Goal: Task Accomplishment & Management: Complete application form

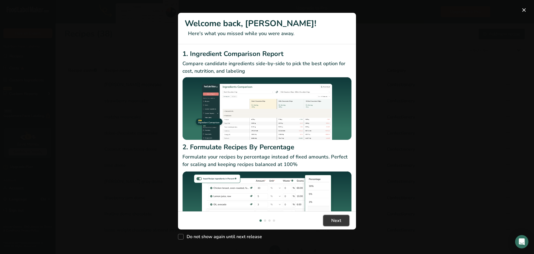
drag, startPoint x: 341, startPoint y: 219, endPoint x: 398, endPoint y: 202, distance: 59.1
click at [341, 220] on button "Next" at bounding box center [336, 220] width 26 height 11
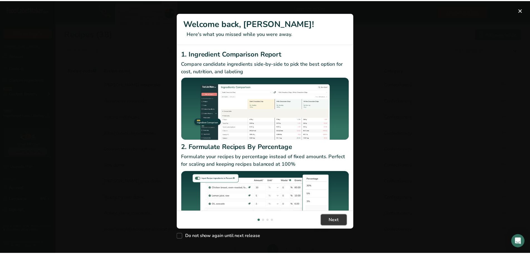
scroll to position [0, 173]
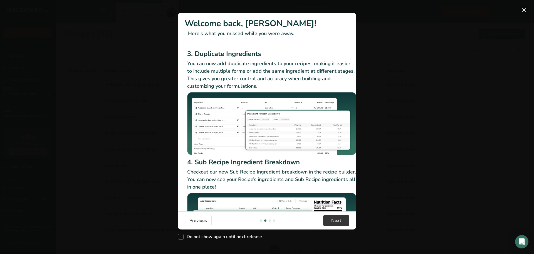
click at [524, 9] on button "New Features" at bounding box center [524, 10] width 9 height 9
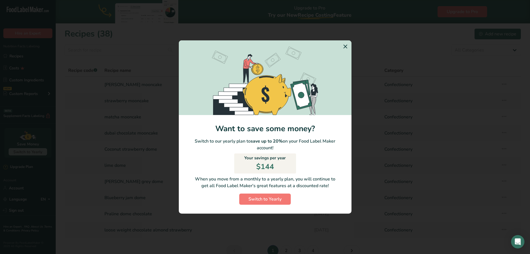
click at [346, 46] on icon "Switch to Yearly Modal" at bounding box center [345, 46] width 7 height 10
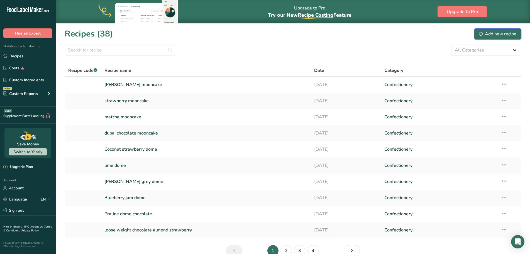
click at [495, 33] on div "Add new recipe" at bounding box center [497, 34] width 37 height 7
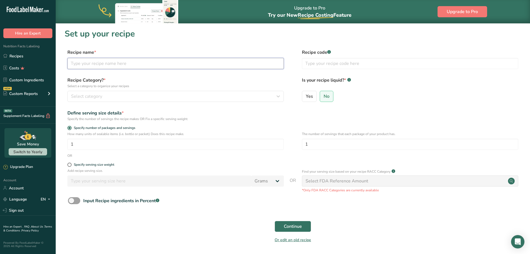
click at [140, 67] on input "text" at bounding box center [175, 63] width 216 height 11
type input "＿"
type input "peanut butter mooncake"
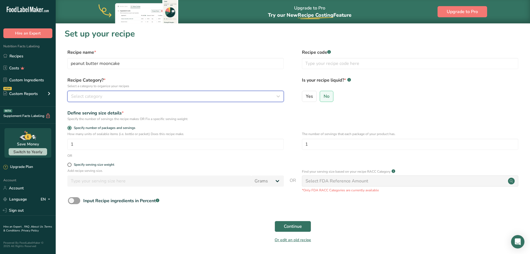
click at [105, 97] on div "Select category" at bounding box center [174, 96] width 206 height 7
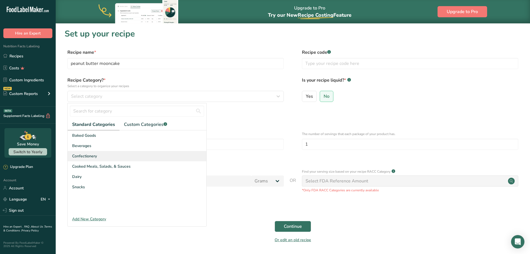
click at [95, 157] on span "Confectionery" at bounding box center [84, 156] width 25 height 6
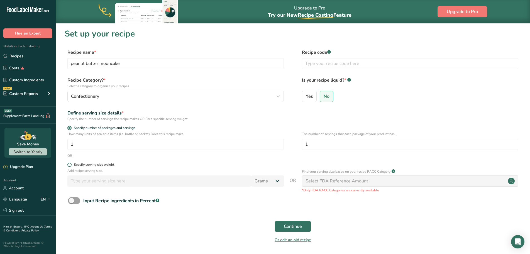
click at [67, 164] on span at bounding box center [69, 165] width 4 height 4
click at [67, 164] on input "Specify serving size weight" at bounding box center [69, 165] width 4 height 4
radio input "true"
radio input "false"
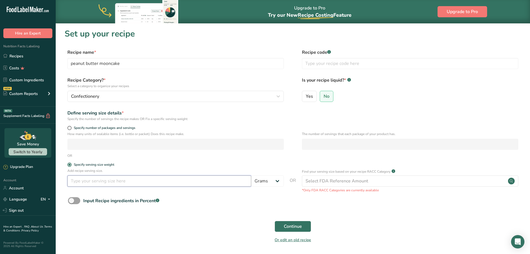
click at [91, 183] on input "number" at bounding box center [159, 180] width 184 height 11
type input "45"
click at [298, 225] on span "Continue" at bounding box center [293, 226] width 18 height 7
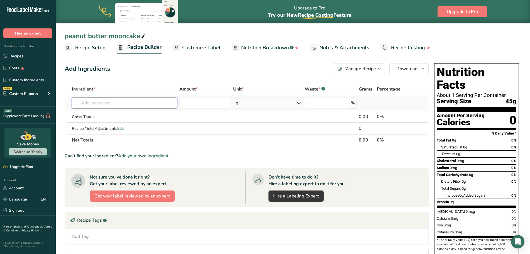
click at [103, 105] on input "text" at bounding box center [124, 102] width 105 height 11
type input "晳"
type input "d"
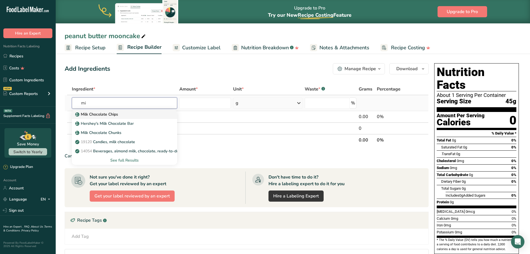
type input "m"
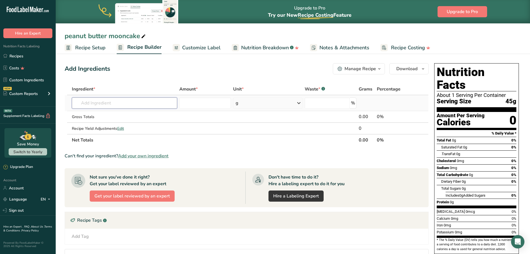
type input "l"
type input "dla milk"
click at [125, 114] on div "DLA milk chocolate" at bounding box center [119, 114] width 87 height 6
type input "DLA milk chocolate"
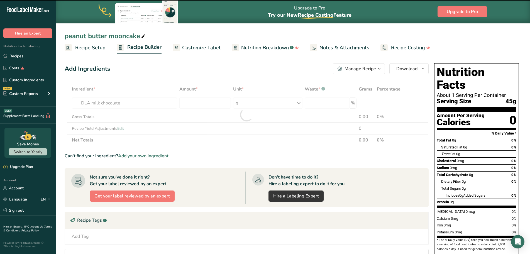
type input "0"
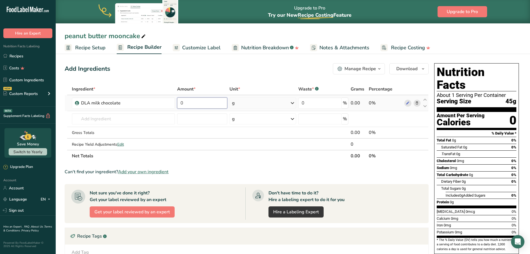
click at [196, 104] on input "0" at bounding box center [202, 102] width 50 height 11
type input "4.57"
click at [109, 121] on div "Ingredient * Amount * Unit * Waste * .a-a{fill:#347362;}.b-a{fill:#fff;} Grams …" at bounding box center [247, 122] width 364 height 78
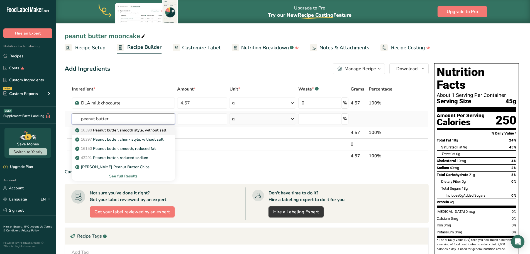
type input "peanut butter"
click at [150, 127] on p "16398 Peanut butter, smooth style, without salt" at bounding box center [121, 130] width 90 height 6
type input "Peanut butter, smooth style, without salt"
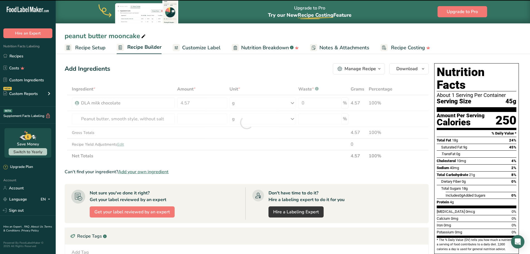
type input "0"
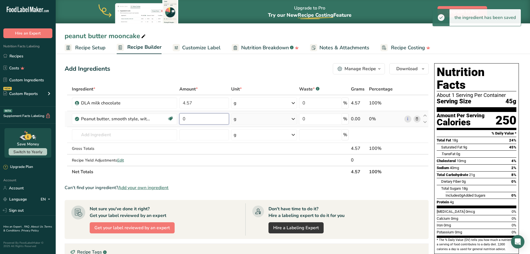
click at [194, 114] on input "0" at bounding box center [204, 118] width 50 height 11
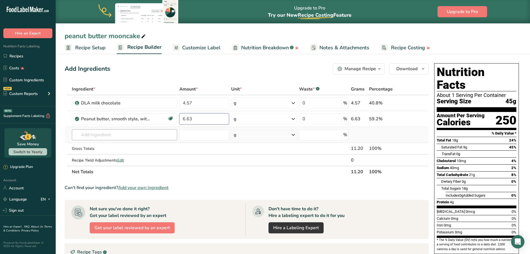
type input "6.63"
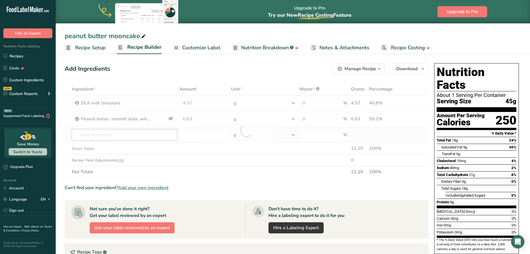
click at [151, 132] on div "Ingredient * Amount * Unit * Waste * .a-a{fill:#347362;}.b-a{fill:#fff;} Grams …" at bounding box center [247, 130] width 364 height 94
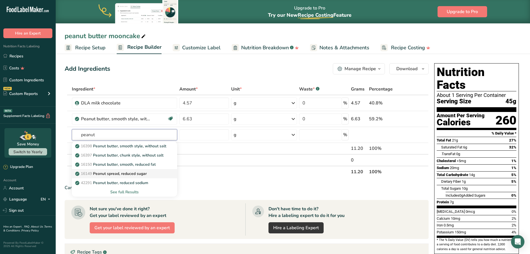
type input "Peanut spread, reduced sugar"
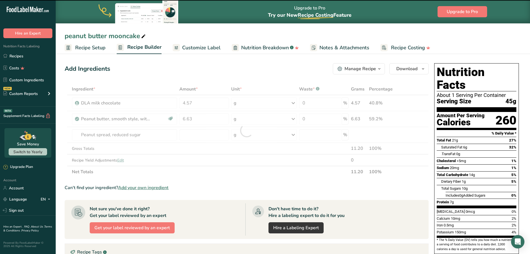
type input "0"
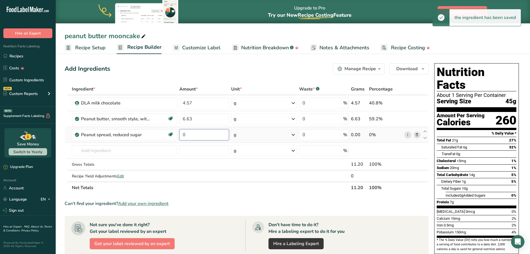
click at [189, 134] on input "0" at bounding box center [204, 134] width 50 height 11
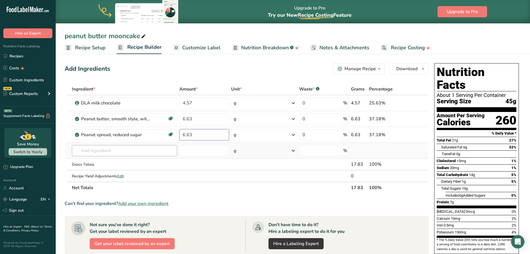
type input "6.63"
click at [149, 152] on div "Ingredient * Amount * Unit * Waste * .a-a{fill:#347362;}.b-a{fill:#fff;} Grams …" at bounding box center [247, 138] width 364 height 110
type input "caramel fudge"
click at [141, 169] on div "caramel fudge" at bounding box center [119, 171] width 87 height 6
type input "caramel fudge"
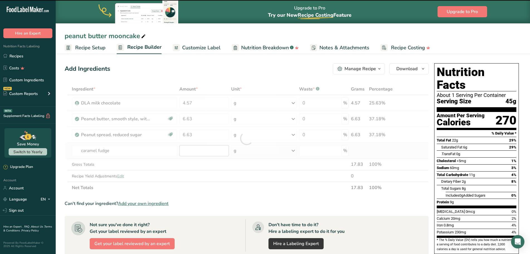
type input "0"
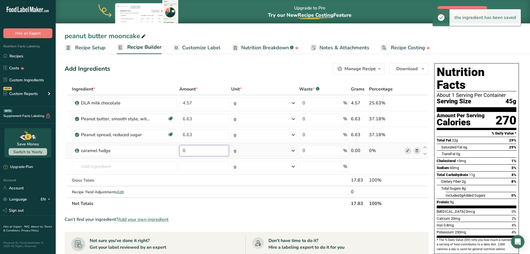
click at [195, 151] on input "0" at bounding box center [204, 150] width 50 height 11
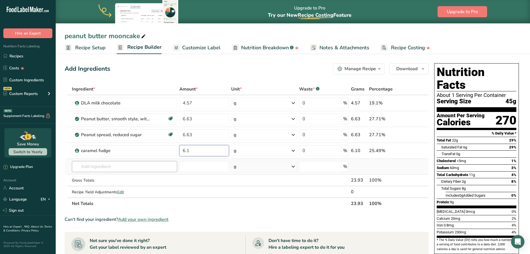
type input "6.1"
click at [138, 166] on div "Ingredient * Amount * Unit * Waste * .a-a{fill:#347362;}.b-a{fill:#fff;} Grams …" at bounding box center [247, 146] width 364 height 126
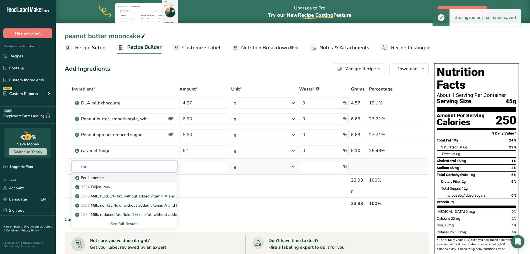
type input "Feuillenetine"
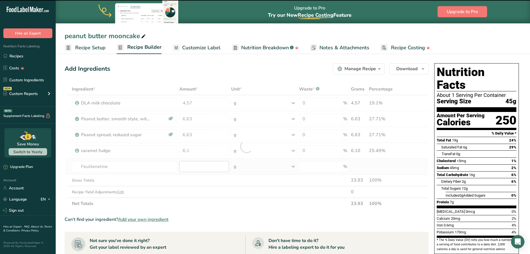
type input "0"
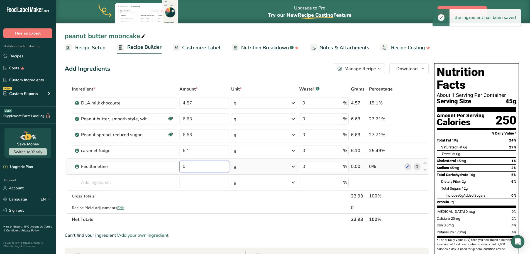
click at [194, 166] on input "0" at bounding box center [204, 166] width 50 height 11
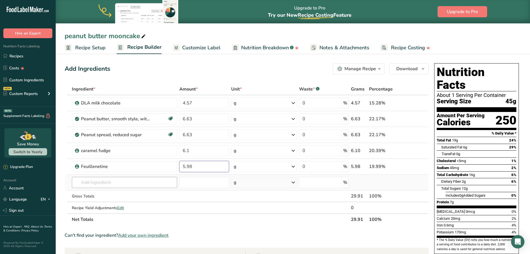
type input "5.98"
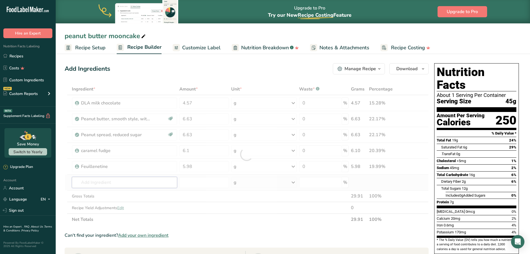
click at [97, 183] on div "Ingredient * Amount * Unit * Waste * .a-a{fill:#347362;}.b-a{fill:#fff;} Grams …" at bounding box center [247, 154] width 364 height 142
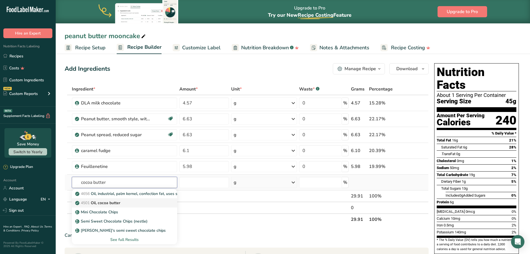
type input "cocoa butter"
click at [139, 203] on div "4501 Oil, cocoa butter" at bounding box center [119, 203] width 87 height 6
type input "Oil, cocoa butter"
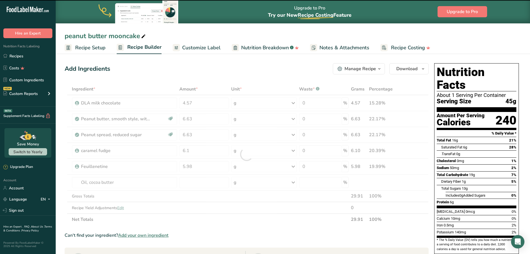
type input "0"
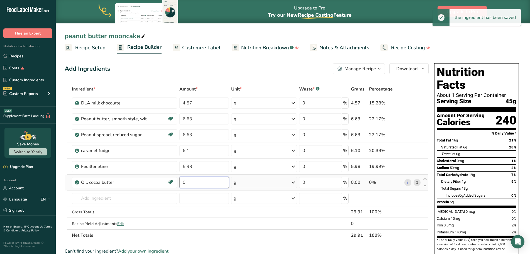
click at [192, 179] on input "0" at bounding box center [204, 182] width 50 height 11
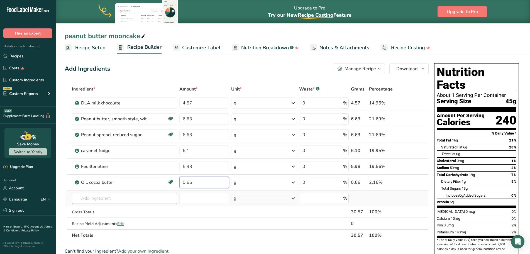
type input "0.66"
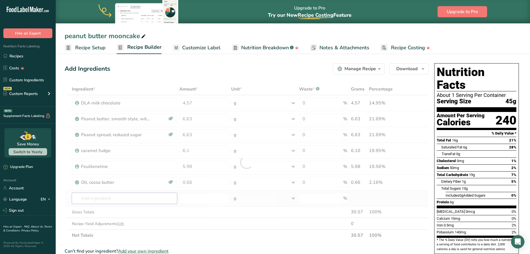
click at [102, 195] on div "Ingredient * Amount * Unit * Waste * .a-a{fill:#347362;}.b-a{fill:#fff;} Grams …" at bounding box center [247, 162] width 364 height 158
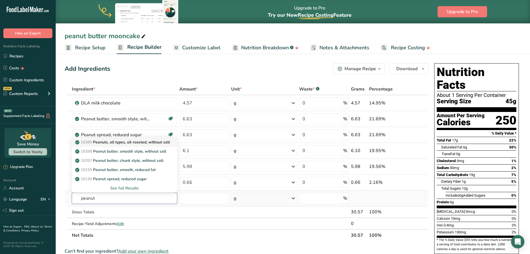
type input "peanut"
click at [168, 141] on p "16389 Peanuts, all types, oil-roasted, without salt" at bounding box center [122, 142] width 93 height 6
type input "Peanuts, all types, oil-roasted, without salt"
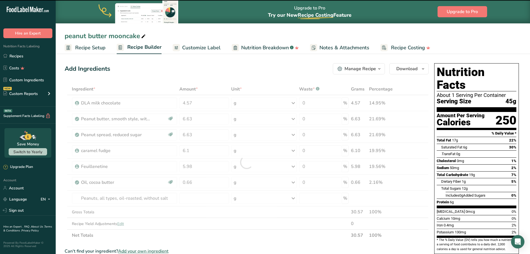
type input "0"
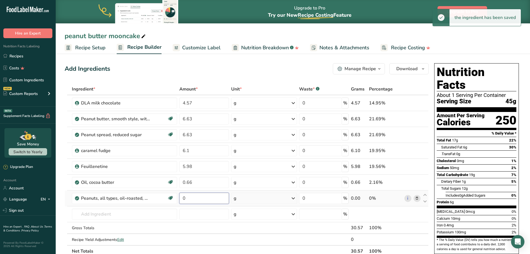
click at [190, 197] on input "0" at bounding box center [204, 198] width 50 height 11
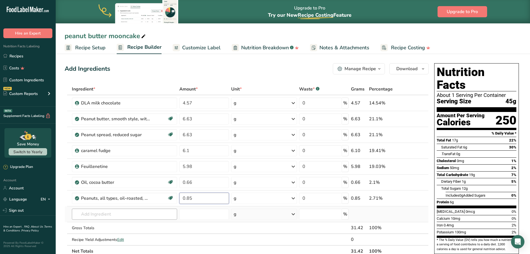
type input "0.85"
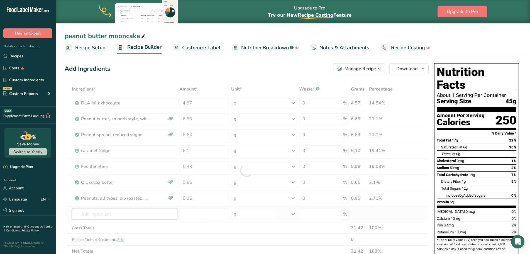
click at [110, 217] on div "Ingredient * Amount * Unit * Waste * .a-a{fill:#347362;}.b-a{fill:#fff;} Grams …" at bounding box center [247, 170] width 364 height 174
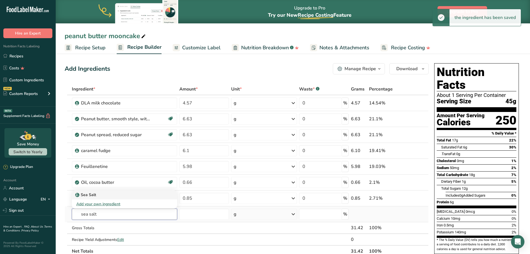
type input "sea salt"
click at [111, 192] on div "Sea Salt" at bounding box center [119, 195] width 87 height 6
type input "Sea Salt"
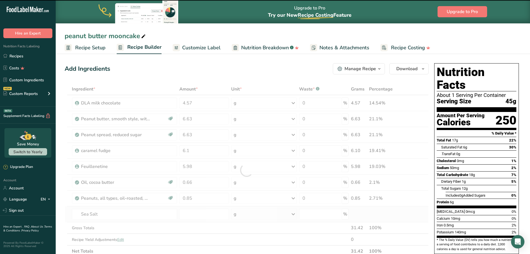
type input "0"
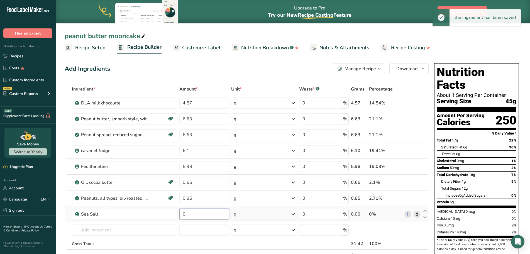
click at [194, 212] on input "0" at bounding box center [204, 213] width 50 height 11
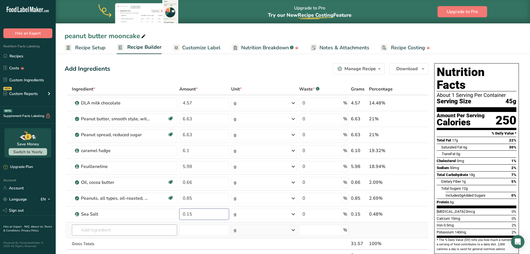
type input "0.15"
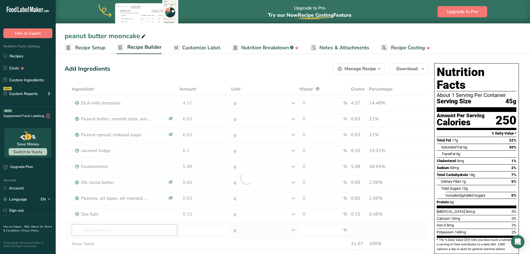
click at [85, 232] on div "Ingredient * Amount * Unit * Waste * .a-a{fill:#347362;}.b-a{fill:#fff;} Grams …" at bounding box center [247, 177] width 364 height 189
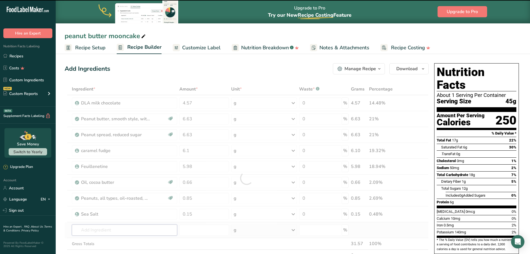
type input "d"
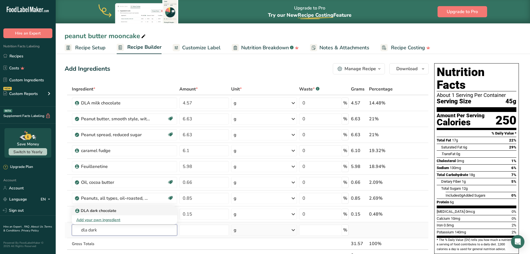
type input "dla dark"
click at [114, 210] on p "DLA dark chocolate" at bounding box center [96, 211] width 40 height 6
type input "DLA dark chocolate"
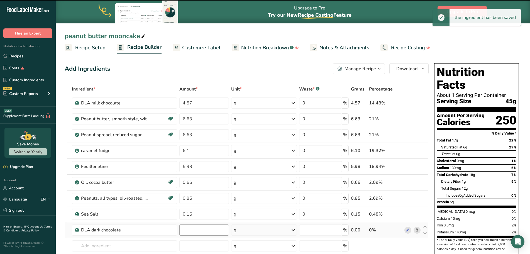
type input "0"
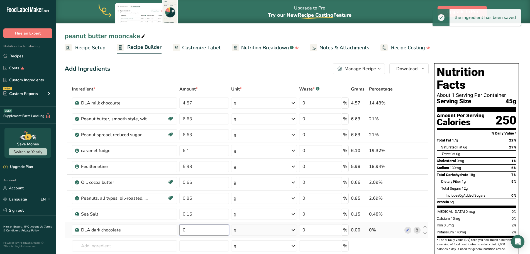
drag, startPoint x: 194, startPoint y: 232, endPoint x: 198, endPoint y: 233, distance: 3.5
click at [196, 232] on input "0" at bounding box center [204, 229] width 50 height 11
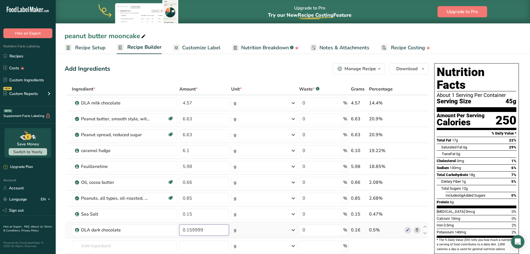
scroll to position [28, 0]
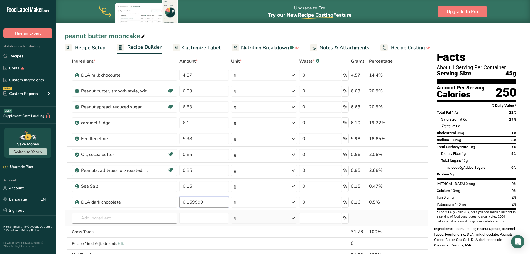
type input "0.159999"
click at [121, 216] on div "Ingredient * Amount * Unit * Waste * .a-a{fill:#347362;}.b-a{fill:#fff;} Grams …" at bounding box center [247, 157] width 364 height 205
type input "dla white"
click at [118, 228] on div "DLa white chocolate" at bounding box center [119, 229] width 87 height 6
type input "DLa white chocolate"
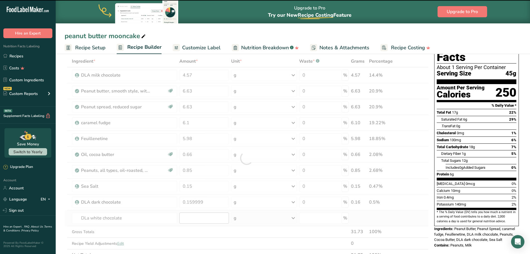
type input "0"
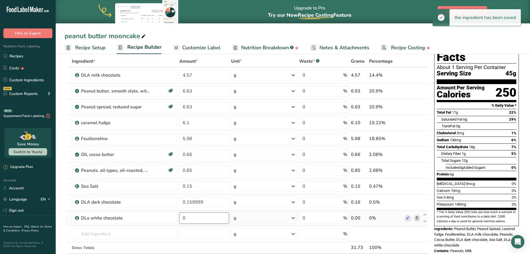
click at [194, 214] on input "0" at bounding box center [204, 217] width 50 height 11
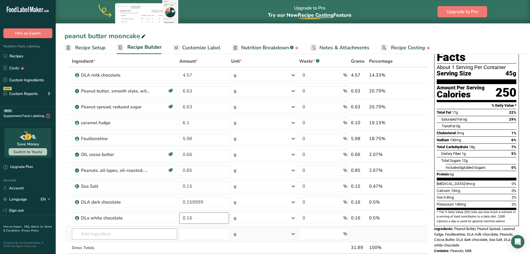
type input "0.16"
click at [149, 234] on div "Ingredient * Amount * Unit * Waste * .a-a{fill:#347362;}.b-a{fill:#fff;} Grams …" at bounding box center [247, 165] width 364 height 221
type input "white coloring"
click at [127, 216] on div "white coloring" at bounding box center [119, 214] width 87 height 6
type input "white coloring"
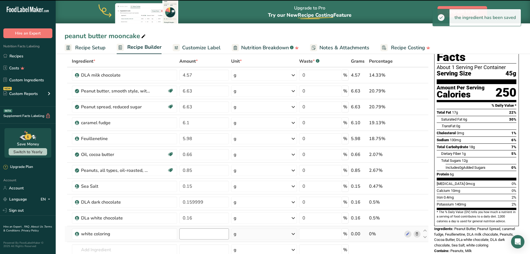
type input "0"
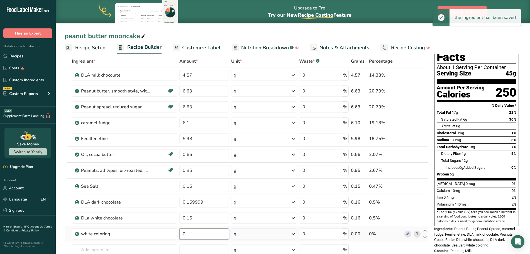
click at [199, 233] on input "0" at bounding box center [204, 233] width 50 height 11
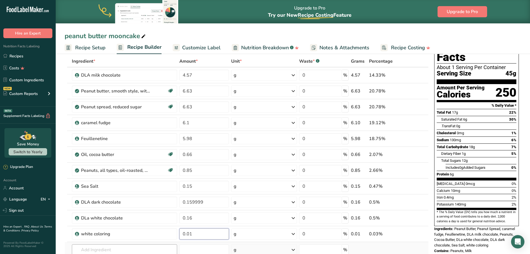
type input "0.01"
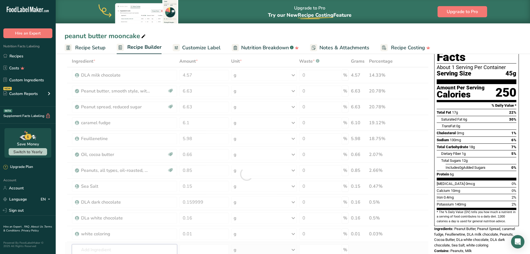
click at [120, 247] on div "Ingredient * Amount * Unit * Waste * .a-a{fill:#347362;}.b-a{fill:#fff;} Grams …" at bounding box center [247, 173] width 364 height 237
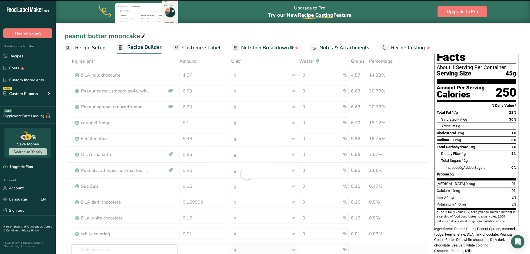
type input "y"
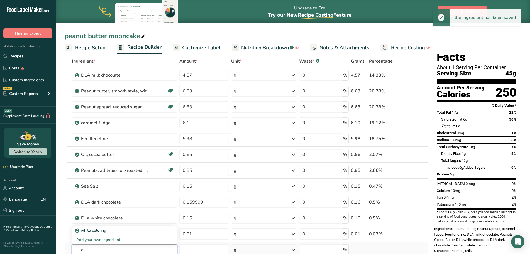
type input "e"
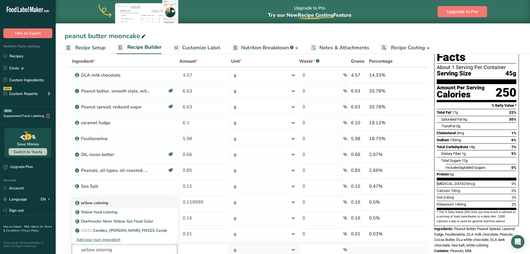
type input "yellow coloring"
click at [129, 206] on link "yellow coloring" at bounding box center [124, 202] width 105 height 9
type input "yellow coloring"
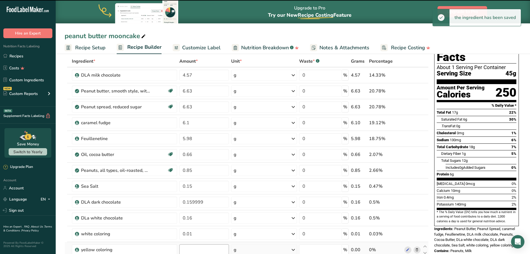
type input "0"
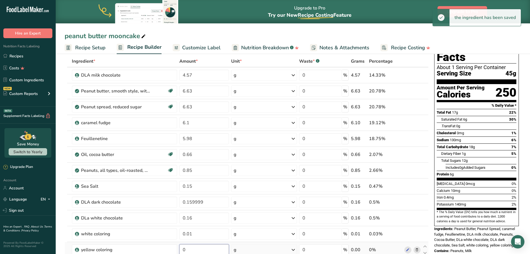
click at [193, 250] on input "0" at bounding box center [204, 249] width 50 height 11
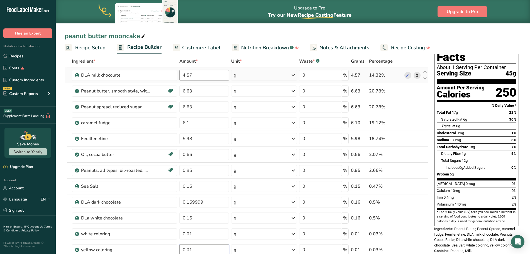
type input "0.01"
click at [205, 74] on div "Ingredient * Amount * Unit * Waste * .a-a{fill:#347362;}.b-a{fill:#fff;} Grams …" at bounding box center [247, 181] width 364 height 253
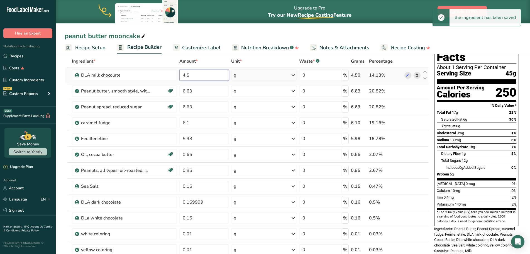
type input "4"
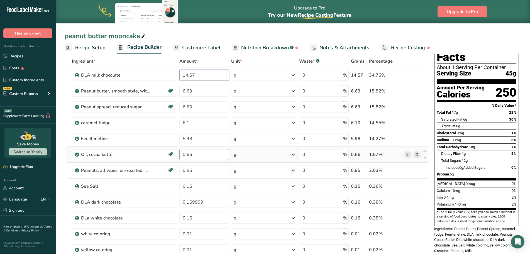
type input "14.57"
click at [198, 151] on div "Ingredient * Amount * Unit * Waste * .a-a{fill:#347362;}.b-a{fill:#fff;} Grams …" at bounding box center [247, 181] width 364 height 253
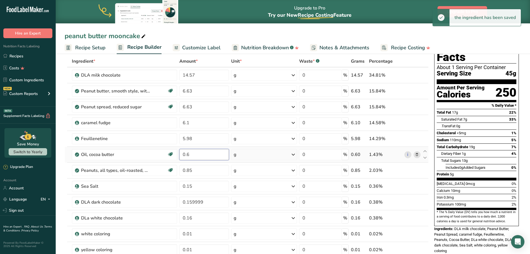
type input "0"
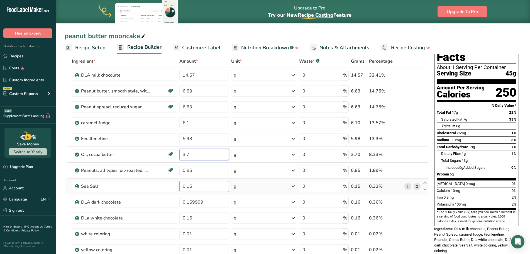
type input "3.7"
click at [198, 184] on div "Ingredient * Amount * Unit * Waste * .a-a{fill:#347362;}.b-a{fill:#fff;} Grams …" at bounding box center [247, 181] width 364 height 253
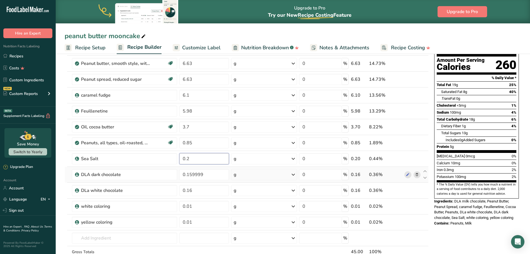
scroll to position [139, 0]
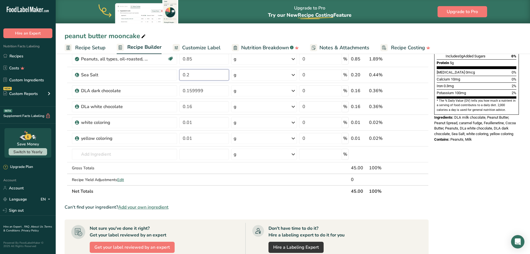
type input "0.2"
click at [466, 183] on div "Nutrition Facts About 1 Serving Per Container Serving Size 45g Amount Per Servi…" at bounding box center [476, 150] width 89 height 457
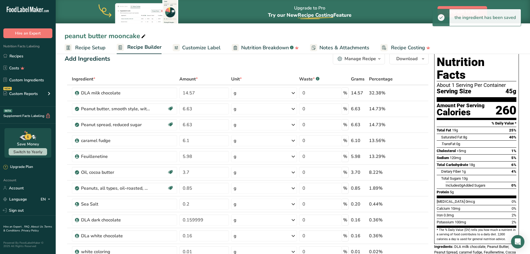
scroll to position [0, 0]
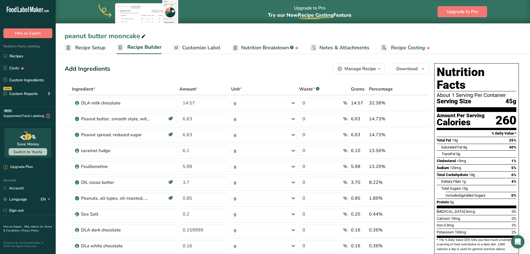
click at [214, 49] on span "Customize Label" at bounding box center [201, 48] width 38 height 8
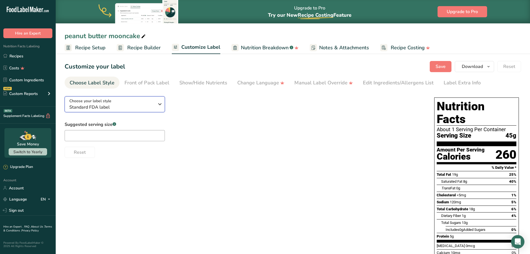
click at [157, 105] on icon "button" at bounding box center [159, 104] width 7 height 10
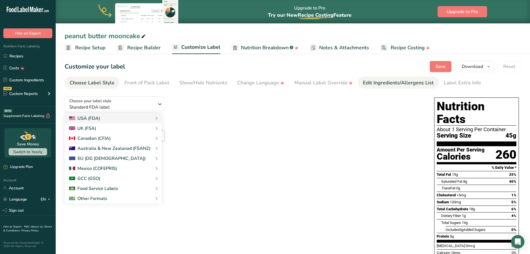
click at [395, 82] on div "Edit Ingredients/Allergens List" at bounding box center [398, 83] width 71 height 8
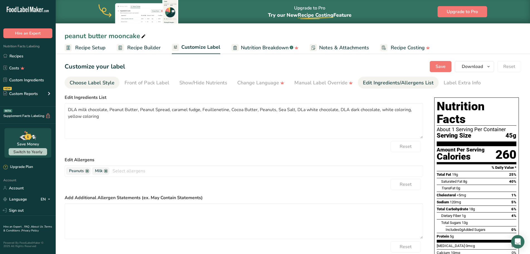
click at [99, 85] on div "Choose Label Style" at bounding box center [92, 83] width 45 height 8
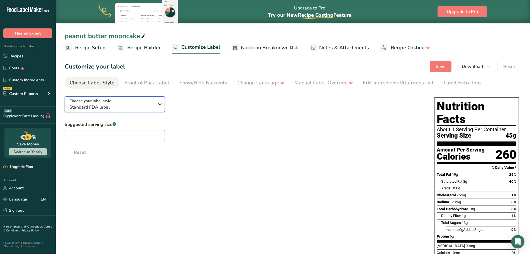
click at [154, 103] on div "Choose your label style Standard FDA label" at bounding box center [113, 104] width 89 height 13
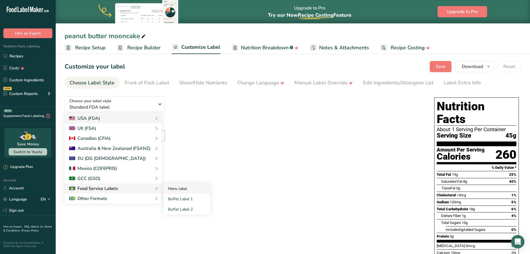
click at [192, 191] on link "Menu label" at bounding box center [186, 188] width 47 height 10
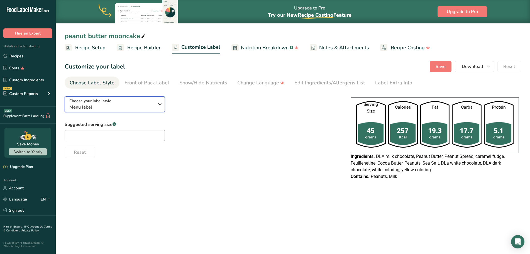
click at [161, 102] on icon "button" at bounding box center [159, 104] width 7 height 10
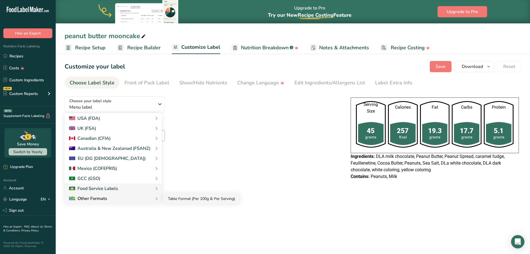
drag, startPoint x: 188, startPoint y: 197, endPoint x: 172, endPoint y: 201, distance: 16.4
click at [188, 197] on link "Table Format (Per 100g & Per Serving)" at bounding box center [201, 198] width 76 height 10
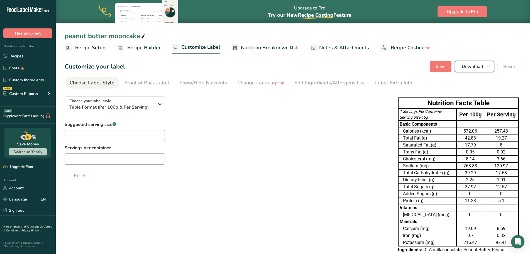
click at [488, 65] on icon "button" at bounding box center [488, 66] width 4 height 7
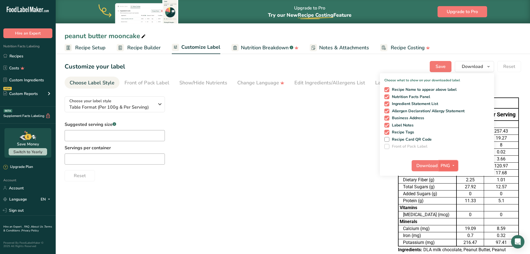
click at [449, 166] on span "PNG" at bounding box center [444, 165] width 9 height 7
drag, startPoint x: 451, startPoint y: 213, endPoint x: 447, endPoint y: 212, distance: 4.1
click at [451, 213] on link "XLSX" at bounding box center [449, 213] width 18 height 9
checkbox input "false"
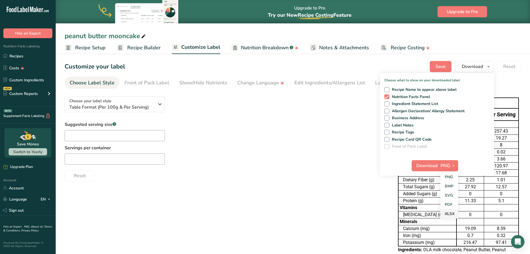
checkbox input "false"
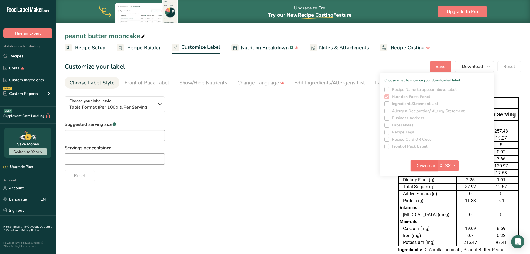
click at [424, 164] on span "Download" at bounding box center [425, 165] width 21 height 7
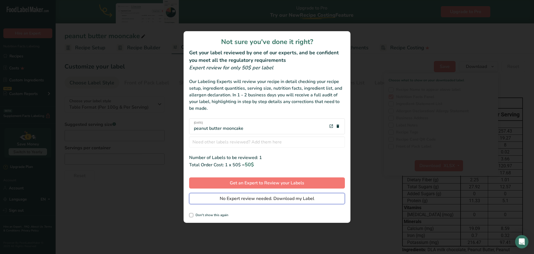
click at [236, 199] on span "No Expert review needed. Download my Label" at bounding box center [267, 198] width 95 height 7
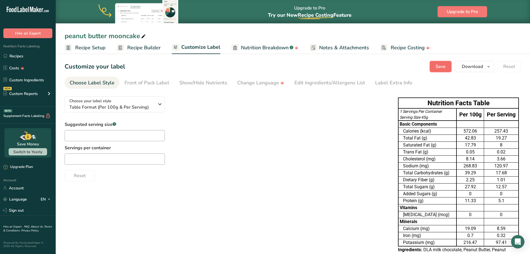
click at [435, 67] on button "Save" at bounding box center [440, 66] width 22 height 11
click at [28, 54] on link "Recipes" at bounding box center [28, 56] width 56 height 11
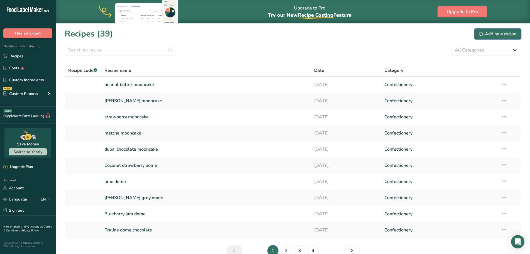
click at [498, 36] on div "Add new recipe" at bounding box center [497, 34] width 37 height 7
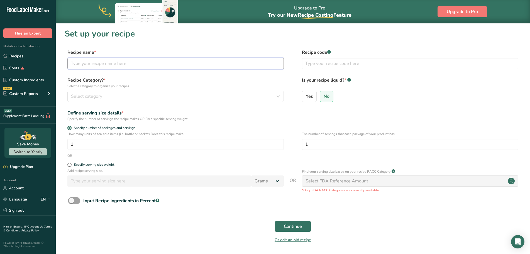
click at [120, 61] on input "text" at bounding box center [175, 63] width 216 height 11
type input "cognac mooncake"
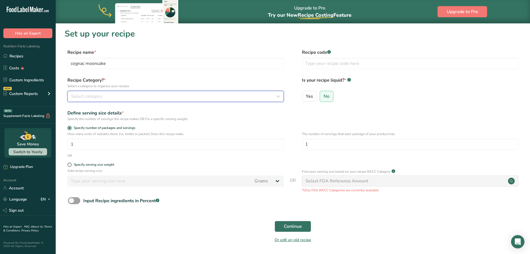
click at [146, 99] on div "Select category" at bounding box center [174, 96] width 206 height 7
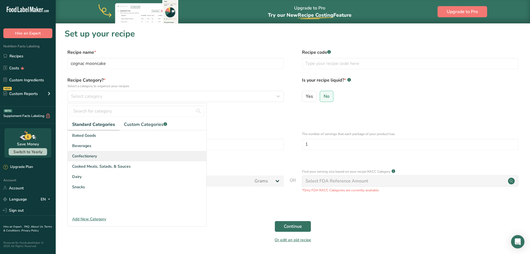
click at [97, 157] on div "Confectionery" at bounding box center [137, 156] width 139 height 10
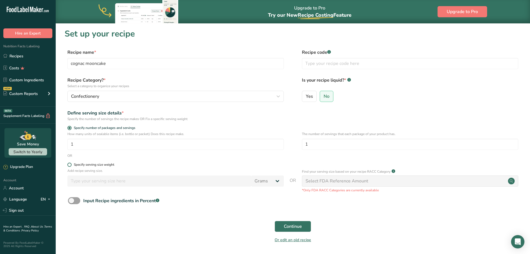
click at [67, 165] on span at bounding box center [69, 165] width 4 height 4
click at [67, 165] on input "Specify serving size weight" at bounding box center [69, 165] width 4 height 4
radio input "true"
radio input "false"
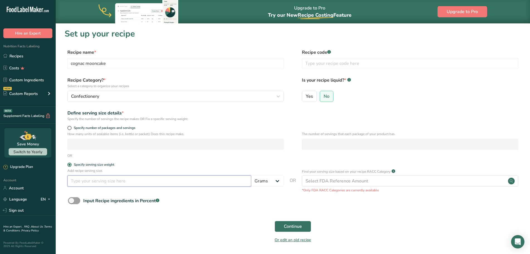
click at [94, 181] on input "number" at bounding box center [159, 180] width 184 height 11
type input "46"
click at [295, 226] on span "Continue" at bounding box center [293, 226] width 18 height 7
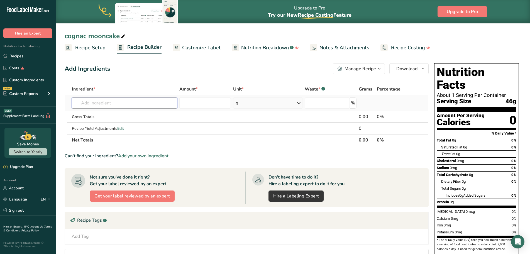
click at [110, 105] on input "text" at bounding box center [124, 102] width 105 height 11
type input "dla dark"
click at [123, 111] on link "DLA dark chocolate" at bounding box center [124, 114] width 105 height 9
type input "DLA dark chocolate"
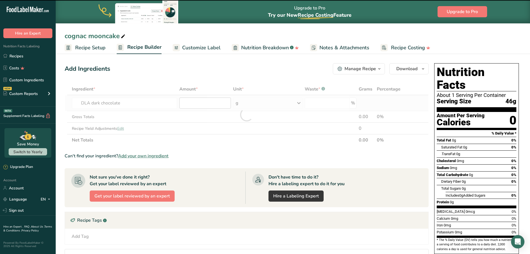
type input "0"
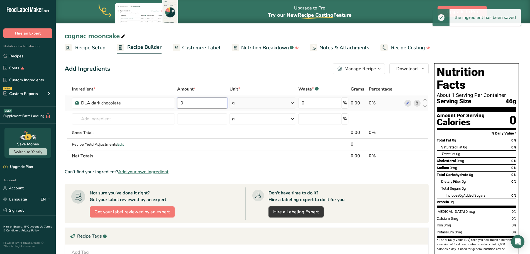
click at [211, 103] on input "0" at bounding box center [202, 102] width 50 height 11
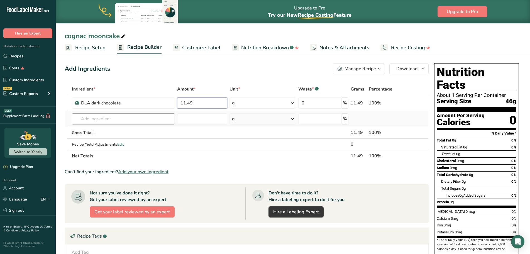
type input "11.49"
click at [147, 121] on div "Ingredient * Amount * Unit * Waste * .a-a{fill:#347362;}.b-a{fill:#fff;} Grams …" at bounding box center [247, 122] width 364 height 78
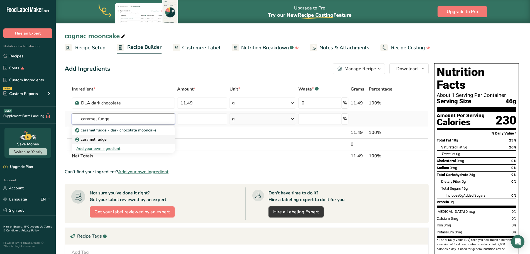
type input "caramel fudge"
click at [139, 136] on link "caramel fudge" at bounding box center [123, 139] width 103 height 9
type input "caramel fudge"
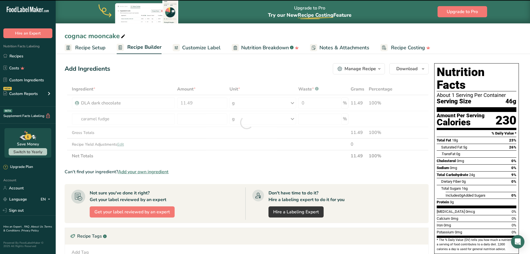
type input "0"
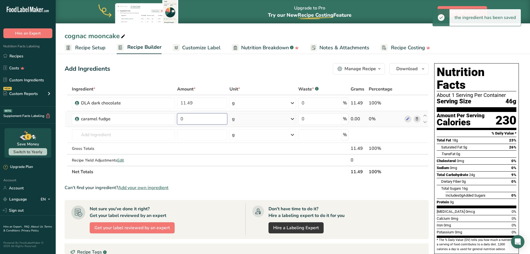
click at [193, 120] on input "0" at bounding box center [202, 118] width 50 height 11
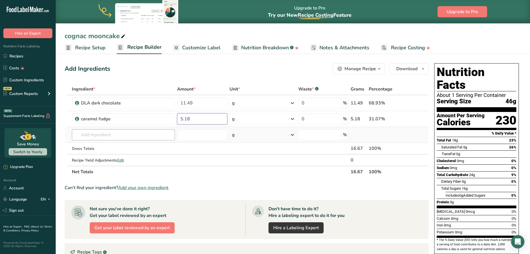
type input "5.18"
click at [105, 134] on div "Ingredient * Amount * Unit * Waste * .a-a{fill:#347362;}.b-a{fill:#fff;} Grams …" at bounding box center [247, 130] width 364 height 94
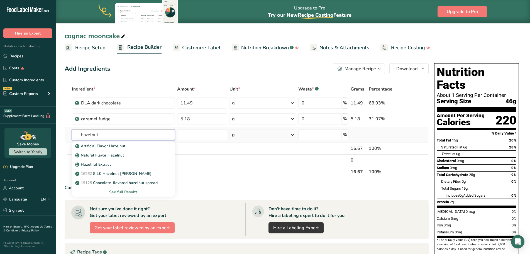
type input "hazelnut"
click at [134, 190] on div "See full Results" at bounding box center [123, 192] width 94 height 6
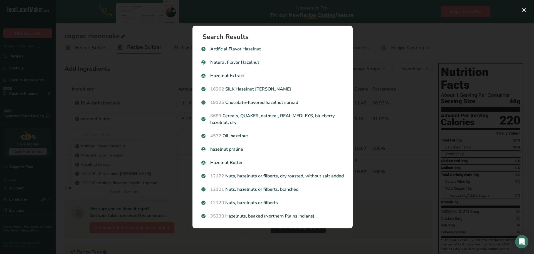
drag, startPoint x: 295, startPoint y: 204, endPoint x: 292, endPoint y: 207, distance: 4.3
click at [295, 205] on p "12120 Nuts, hazelnuts or filberts" at bounding box center [272, 202] width 142 height 7
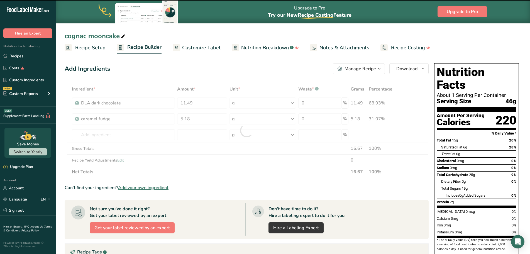
type input "0"
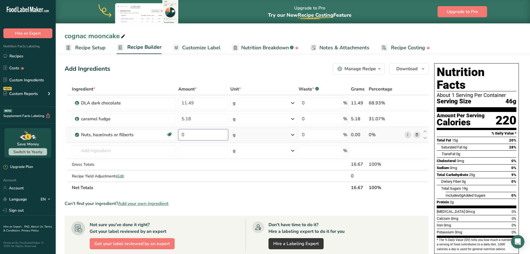
click at [191, 136] on input "0" at bounding box center [203, 134] width 50 height 11
type input "5.09"
click at [153, 151] on div "Ingredient * Amount * Unit * Waste * .a-a{fill:#347362;}.b-a{fill:#fff;} Grams …" at bounding box center [247, 138] width 364 height 110
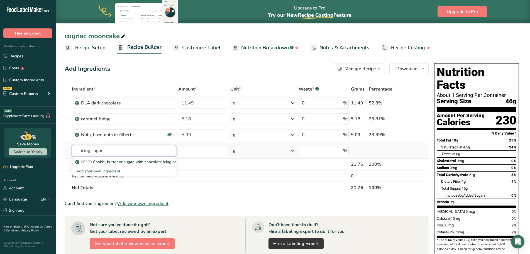
drag, startPoint x: 108, startPoint y: 151, endPoint x: 85, endPoint y: 145, distance: 24.2
click at [85, 145] on input "icing sugar" at bounding box center [124, 150] width 104 height 11
type input "i"
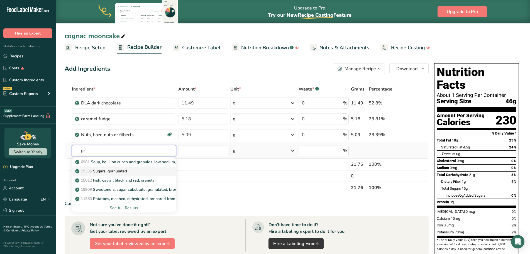
type input "g"
type input "sugar powder"
click at [146, 169] on div "19336 Sugars, powdered" at bounding box center [119, 171] width 86 height 6
type input "Sugars, powdered"
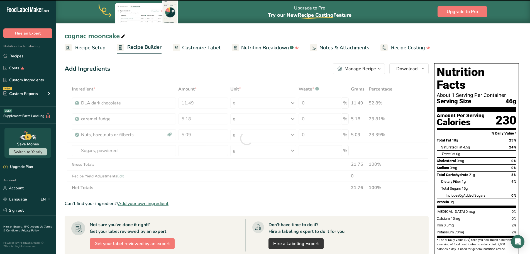
type input "0"
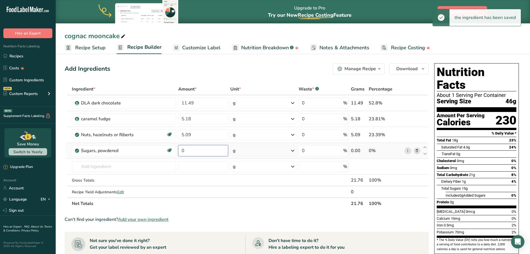
click at [195, 150] on input "0" at bounding box center [203, 150] width 50 height 11
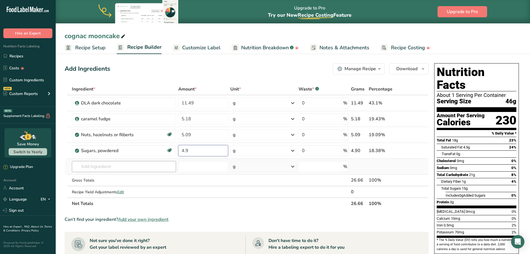
type input "4.9"
click at [142, 165] on div "Ingredient * Amount * Unit * Waste * .a-a{fill:#347362;}.b-a{fill:#fff;} Grams …" at bounding box center [247, 146] width 364 height 126
type input "almond flour"
click at [127, 178] on div "Almond flour" at bounding box center [119, 178] width 86 height 6
type input "Almond flour"
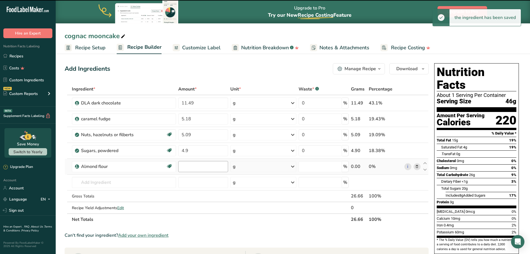
type input "0"
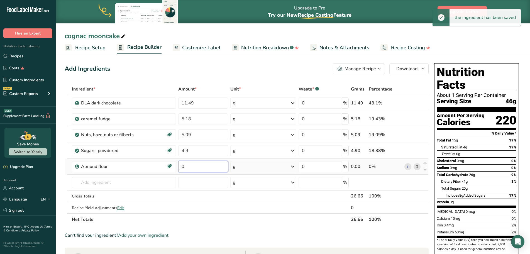
click at [193, 164] on input "0" at bounding box center [203, 166] width 50 height 11
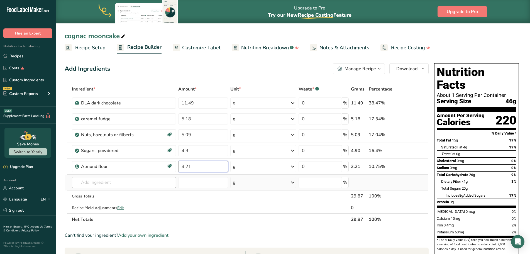
type input "3.21"
click at [158, 184] on div "Ingredient * Amount * Unit * Waste * .a-a{fill:#347362;}.b-a{fill:#fff;} Grams …" at bounding box center [247, 154] width 364 height 142
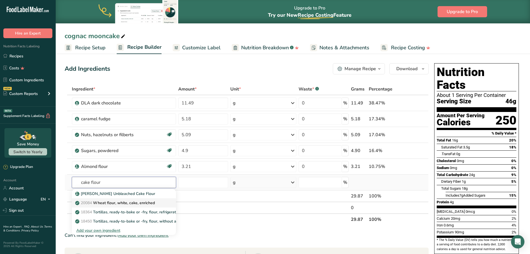
type input "Wheat flour, white, cake, enriched"
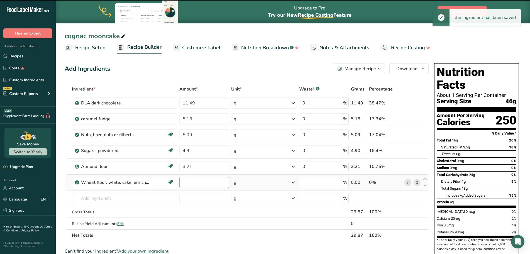
type input "0"
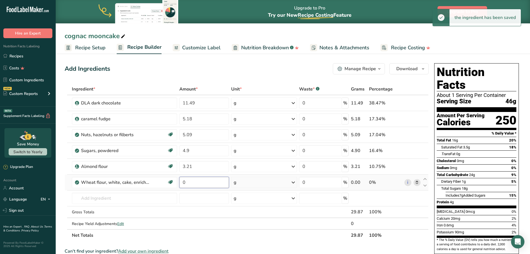
drag, startPoint x: 196, startPoint y: 181, endPoint x: 201, endPoint y: 183, distance: 5.8
click at [200, 183] on input "0" at bounding box center [204, 182] width 50 height 11
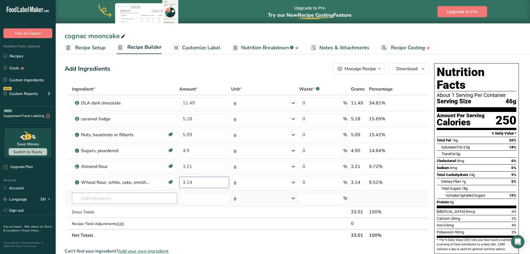
type input "3.14"
click at [102, 203] on div "Ingredient * Amount * Unit * Waste * .a-a{fill:#347362;}.b-a{fill:#fff;} Grams …" at bounding box center [247, 162] width 364 height 158
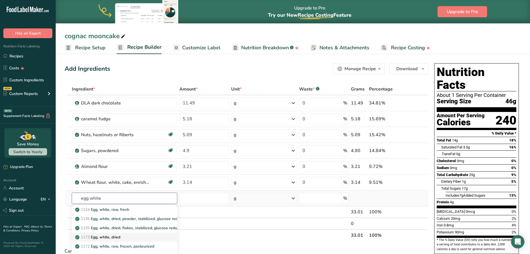
scroll to position [28, 0]
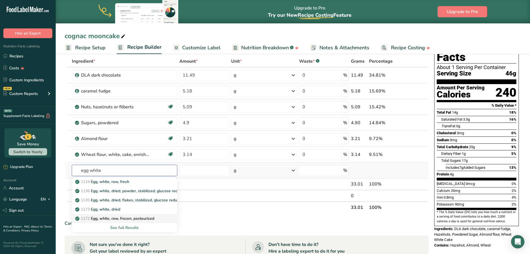
type input "egg white"
click at [152, 219] on p "1172 Egg, white, raw, frozen, pasteurized" at bounding box center [115, 218] width 78 height 6
type input "Egg, white, raw, frozen, pasteurized"
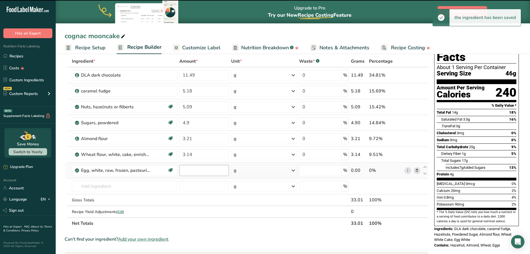
type input "0"
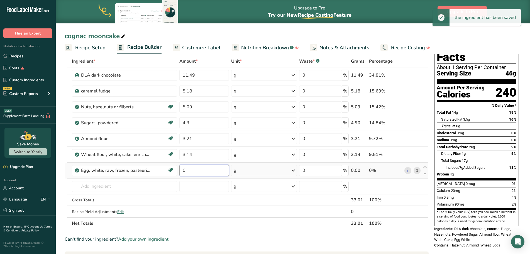
click at [191, 170] on input "0" at bounding box center [204, 170] width 50 height 11
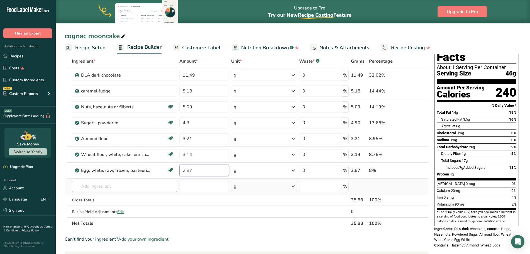
type input "2.87"
click at [155, 183] on div "Ingredient * Amount * Unit * Waste * .a-a{fill:#347362;}.b-a{fill:#fff;} Grams …" at bounding box center [247, 142] width 364 height 174
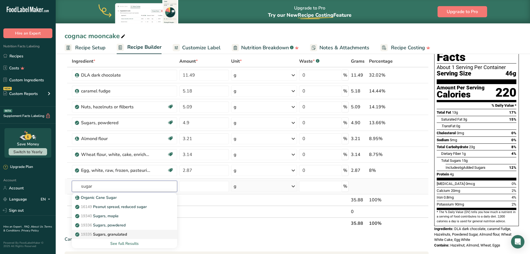
type input "sugar"
click at [120, 234] on p "19335 [GEOGRAPHIC_DATA], granulated" at bounding box center [101, 234] width 51 height 6
type input "Sugars, granulated"
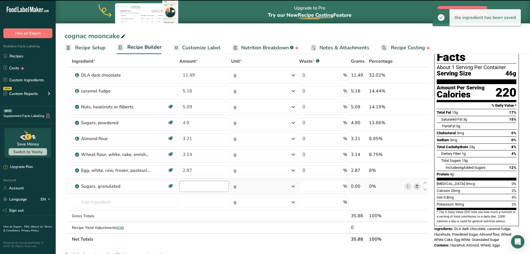
type input "0"
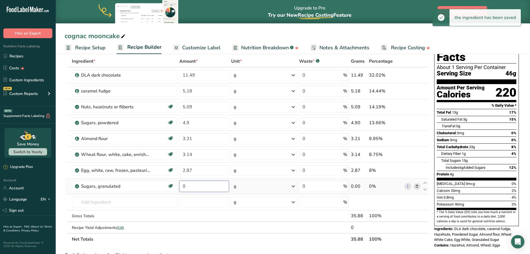
click at [199, 184] on input "0" at bounding box center [204, 186] width 50 height 11
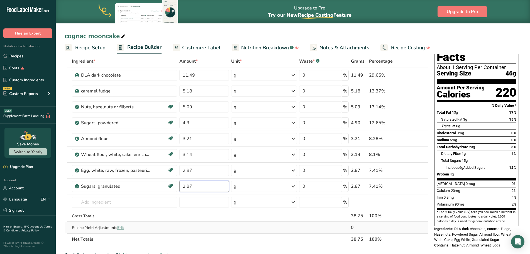
scroll to position [56, 0]
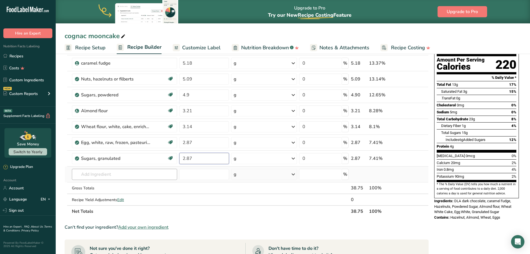
type input "2.87"
click at [137, 175] on div "Ingredient * Amount * Unit * Waste * .a-a{fill:#347362;}.b-a{fill:#fff;} Grams …" at bounding box center [247, 122] width 364 height 189
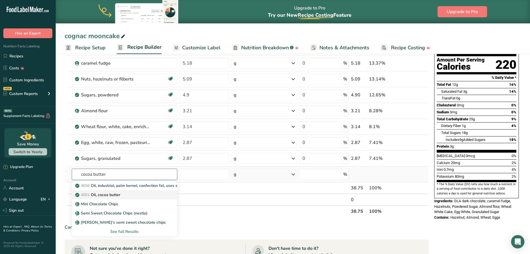
type input "cocoa butter"
click at [125, 195] on div "4501 Oil, cocoa butter" at bounding box center [119, 195] width 87 height 6
type input "Oil, cocoa butter"
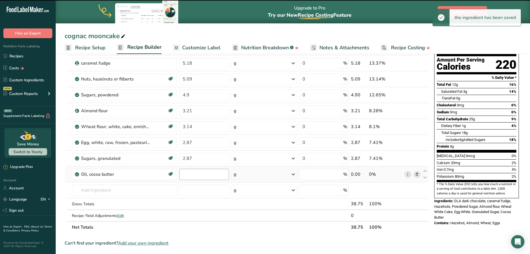
type input "0"
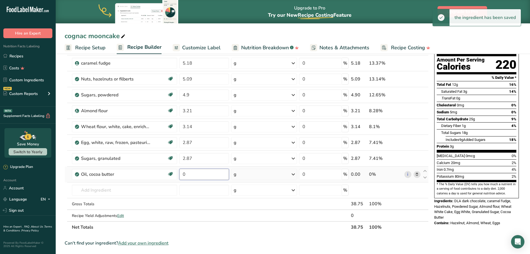
click at [195, 174] on input "0" at bounding box center [204, 174] width 50 height 11
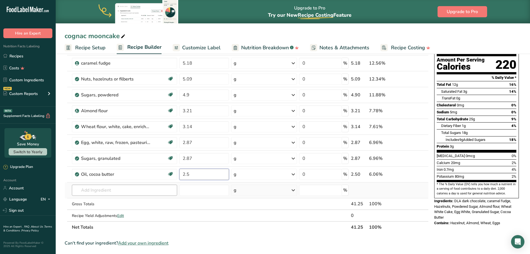
type input "2.5"
click at [82, 190] on div "Ingredient * Amount * Unit * Waste * .a-a{fill:#347362;}.b-a{fill:#fff;} Grams …" at bounding box center [247, 130] width 364 height 205
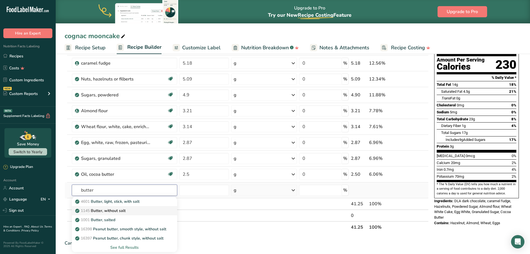
type input "butter"
click at [134, 212] on div "1145 Butter, without salt" at bounding box center [119, 211] width 87 height 6
type input "Butter, without salt"
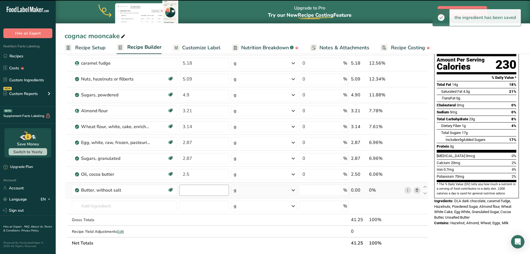
type input "0"
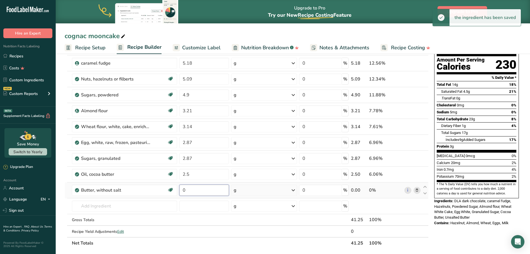
click at [199, 192] on input "0" at bounding box center [204, 189] width 50 height 11
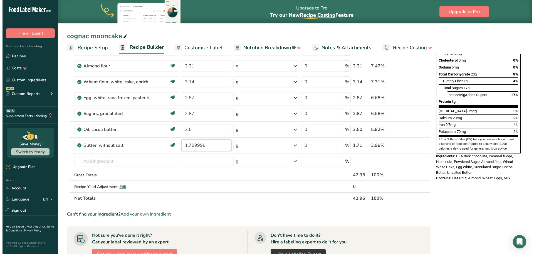
scroll to position [111, 0]
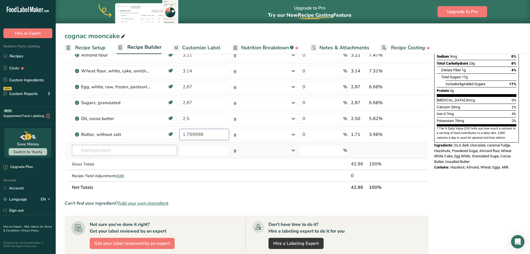
type input "1.709998"
click at [128, 154] on div "Ingredient * Amount * Unit * Waste * .a-a{fill:#347362;}.b-a{fill:#fff;} Grams …" at bounding box center [247, 82] width 364 height 221
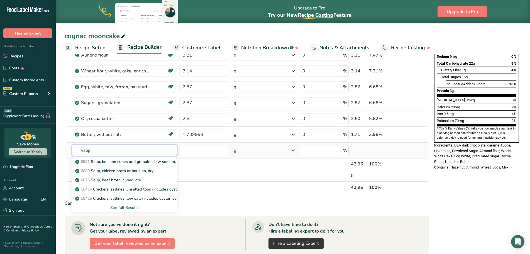
type input "vsop"
click at [129, 206] on div "See full Results" at bounding box center [124, 208] width 96 height 6
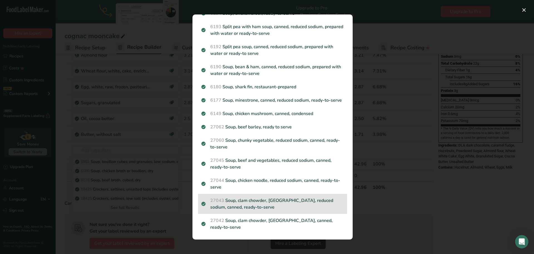
scroll to position [672, 0]
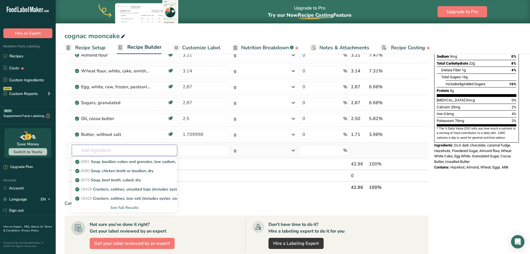
click at [102, 151] on input "text" at bounding box center [124, 150] width 105 height 11
drag, startPoint x: 116, startPoint y: 147, endPoint x: 64, endPoint y: 148, distance: 51.8
click at [64, 148] on section "Add Ingredients Manage Recipe Delete Recipe Duplicate Recipe Scale Recipe Save …" at bounding box center [293, 162] width 474 height 443
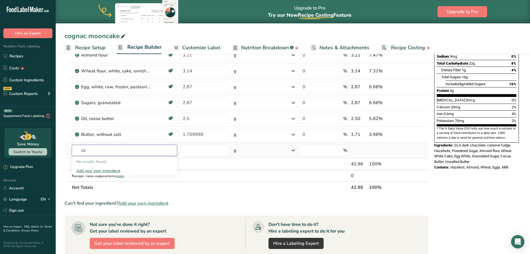
type input "c"
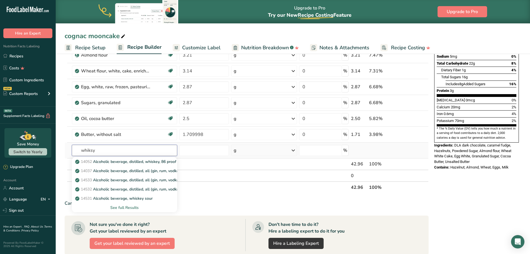
type input "whiksy"
click at [131, 206] on div "See full Results" at bounding box center [124, 208] width 96 height 6
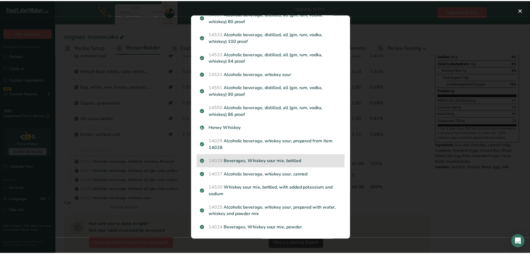
scroll to position [38, 0]
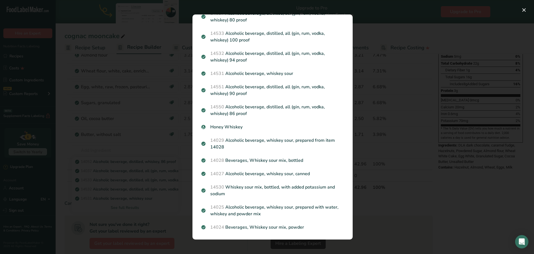
click at [86, 136] on div "Search results modal" at bounding box center [267, 127] width 534 height 254
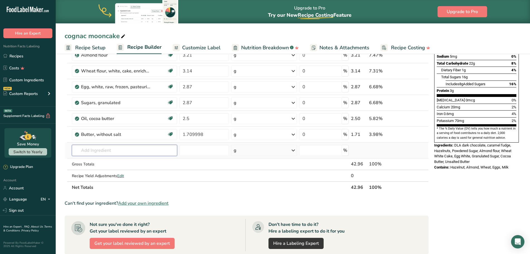
click at [98, 148] on input "text" at bounding box center [124, 150] width 105 height 11
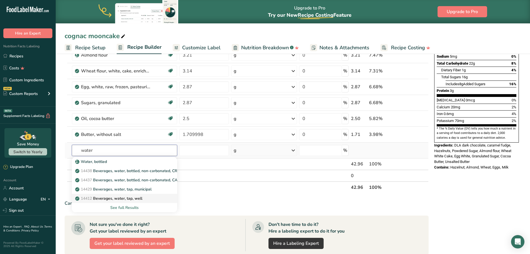
type input "water"
click at [138, 199] on p "14412 [GEOGRAPHIC_DATA], water, tap, well" at bounding box center [109, 198] width 66 height 6
type input "Beverages, water, tap, well"
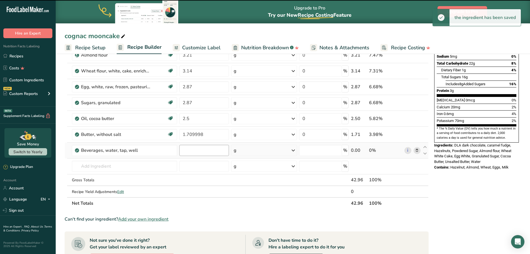
type input "0"
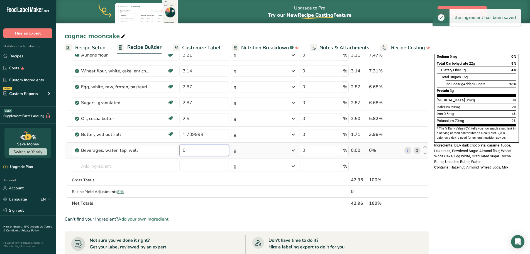
click at [193, 149] on input "0" at bounding box center [204, 150] width 50 height 11
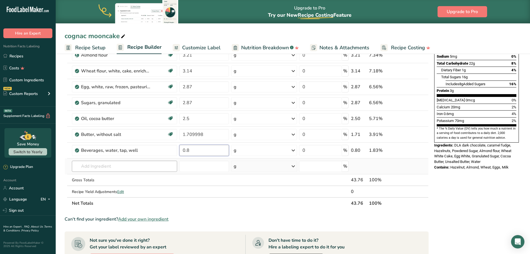
type input "0.8"
click at [137, 166] on div "Ingredient * Amount * Unit * Waste * .a-a{fill:#347362;}.b-a{fill:#fff;} Grams …" at bounding box center [247, 90] width 364 height 237
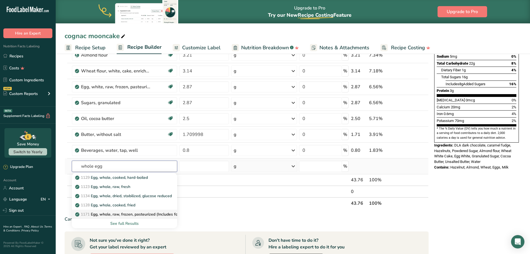
type input "whole egg"
click at [148, 213] on p "1171 Egg, whole, raw, frozen, pasteurized (Includes foods for USDA's Food Distr…" at bounding box center [165, 214] width 178 height 6
type input "Egg, whole, raw, frozen, pasteurized (Includes foods for USDA's Food Distributi…"
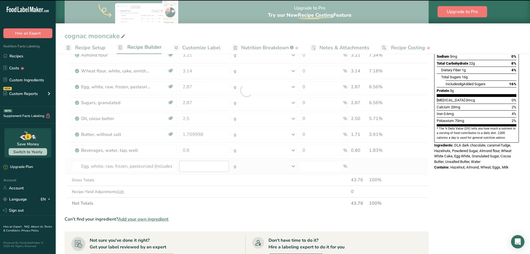
type input "0"
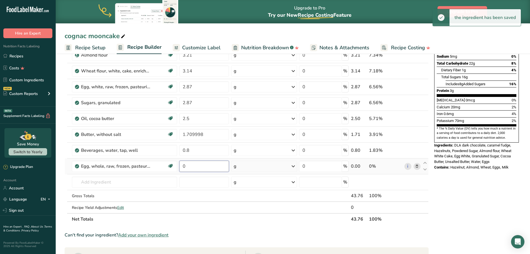
click at [196, 165] on input "0" at bounding box center [204, 166] width 50 height 11
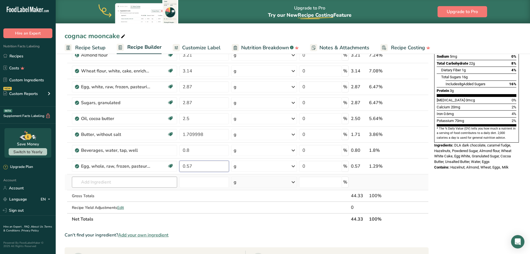
type input "0.57"
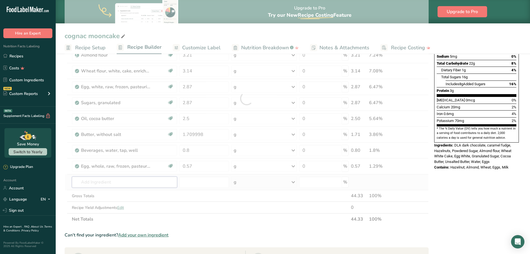
click at [129, 183] on div "Ingredient * Amount * Unit * Waste * .a-a{fill:#347362;}.b-a{fill:#fff;} Grams …" at bounding box center [247, 98] width 364 height 253
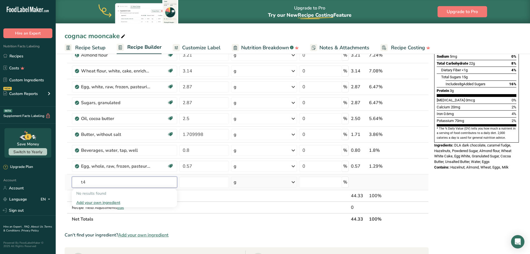
type input "t"
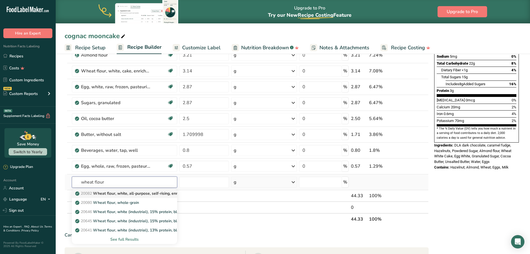
type input "wheat flour"
click at [151, 193] on p "20082 Wheat flour, white, all-purpose, self-rising, enriched" at bounding box center [131, 193] width 110 height 6
type input "Wheat flour, white, all-purpose, self-rising, enriched"
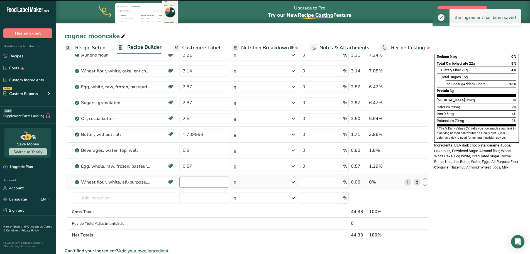
type input "0"
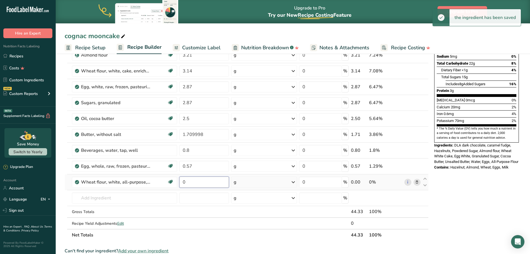
click at [193, 183] on input "0" at bounding box center [204, 181] width 50 height 11
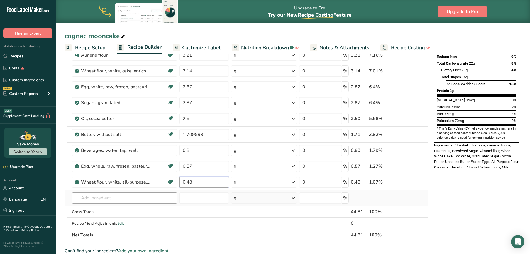
type input "0.48"
click at [127, 195] on div "Ingredient * Amount * Unit * Waste * .a-a{fill:#347362;}.b-a{fill:#fff;} Grams …" at bounding box center [247, 106] width 364 height 269
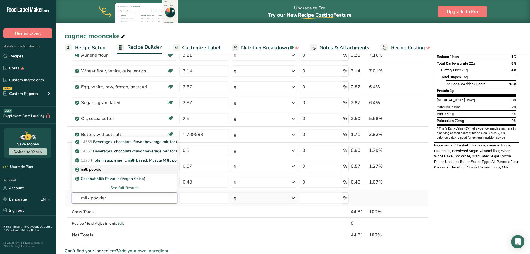
type input "milk powder"
click at [148, 168] on div "milk powder" at bounding box center [119, 169] width 87 height 6
type input "milk powder"
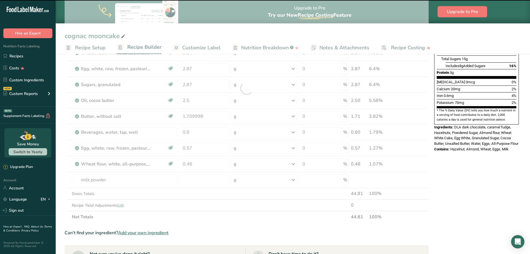
scroll to position [139, 0]
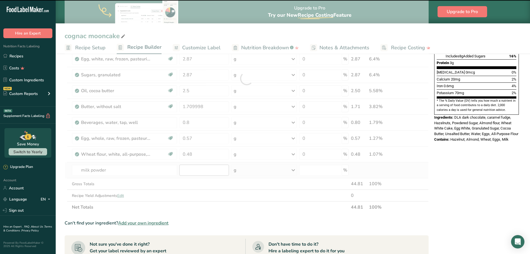
type input "0"
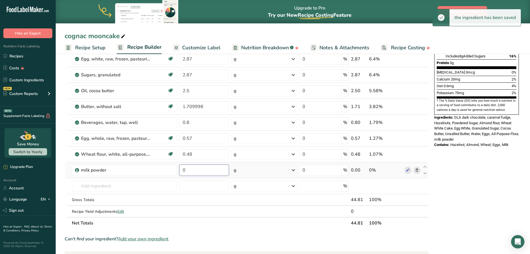
click at [191, 169] on input "0" at bounding box center [204, 169] width 50 height 11
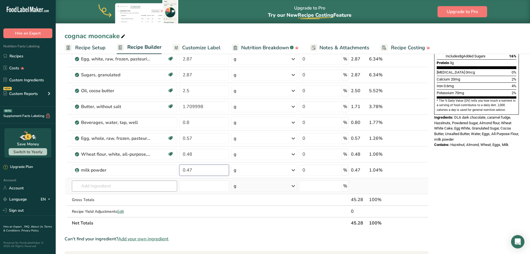
type input "0.47"
click at [108, 185] on div "Ingredient * Amount * Unit * Waste * .a-a{fill:#347362;}.b-a{fill:#fff;} Grams …" at bounding box center [247, 86] width 364 height 285
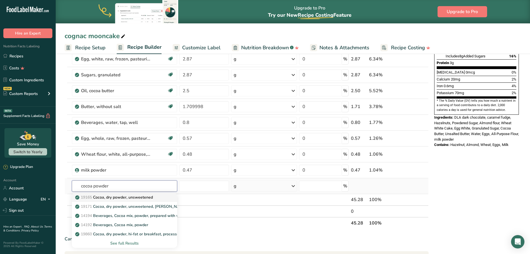
type input "cocoa powder"
click at [163, 199] on div "19165 Cocoa, dry powder, unsweetened" at bounding box center [119, 197] width 87 height 6
type input "Cocoa, dry powder, unsweetened"
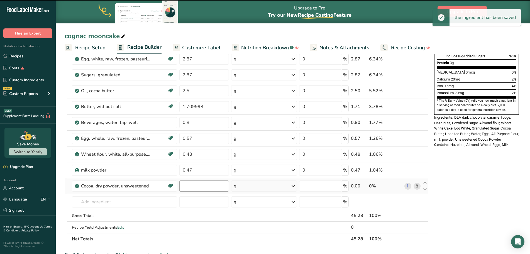
type input "0"
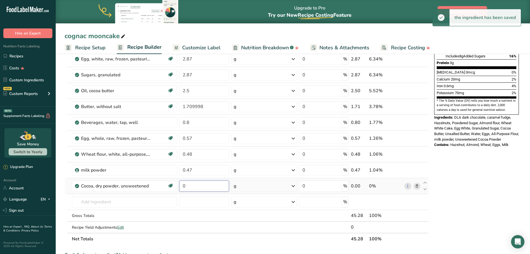
click at [200, 186] on input "0" at bounding box center [204, 185] width 50 height 11
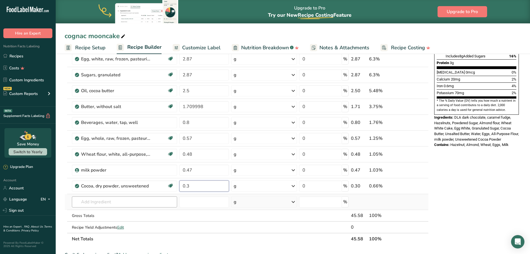
type input "0.3"
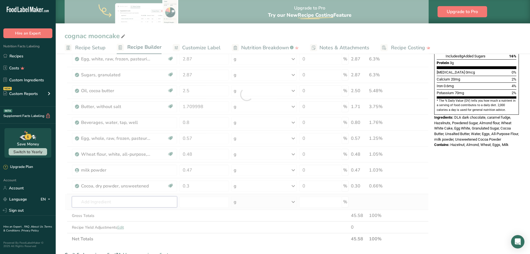
click at [155, 206] on div "Ingredient * Amount * Unit * Waste * .a-a{fill:#347362;}.b-a{fill:#fff;} Grams …" at bounding box center [247, 94] width 364 height 301
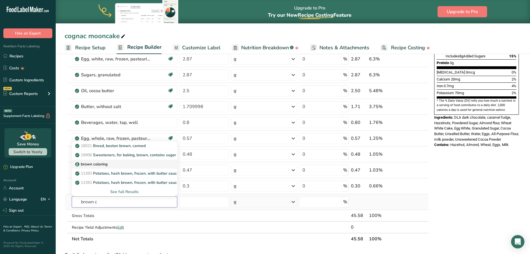
type input "brown c"
click at [118, 166] on div "brown coloring" at bounding box center [119, 164] width 87 height 6
type input "brown coloring"
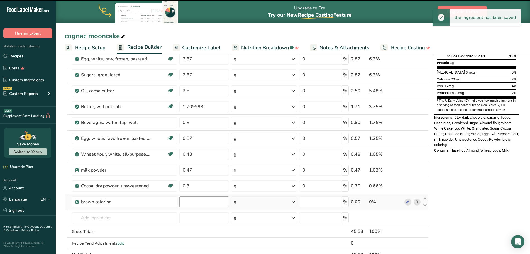
type input "0"
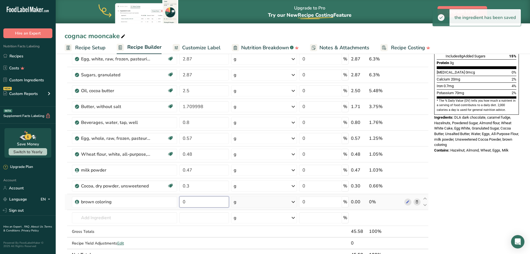
click at [196, 202] on input "0" at bounding box center [204, 201] width 50 height 11
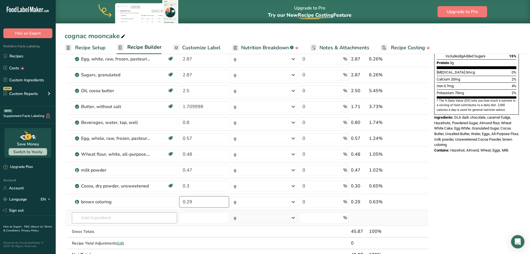
type input "0.29"
click at [109, 219] on div "Ingredient * Amount * Unit * Waste * .a-a{fill:#347362;}.b-a{fill:#fff;} Grams …" at bounding box center [247, 102] width 364 height 316
type input "u"
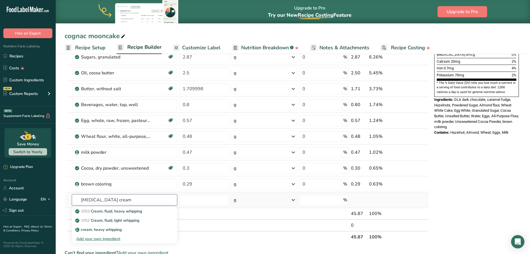
scroll to position [167, 0]
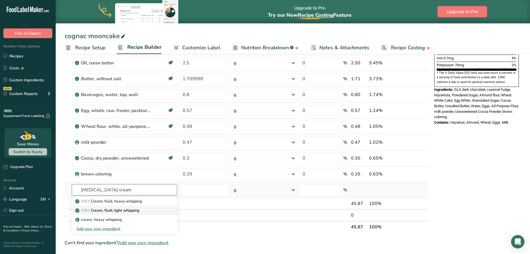
type input "[MEDICAL_DATA] cream"
click at [139, 211] on p "1052 Cream, fluid, light [MEDICAL_DATA]" at bounding box center [107, 210] width 63 height 6
type input "Cream, fluid, light whipping"
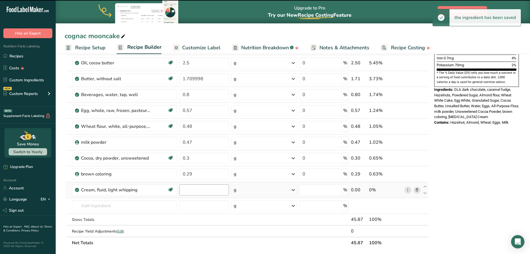
type input "0"
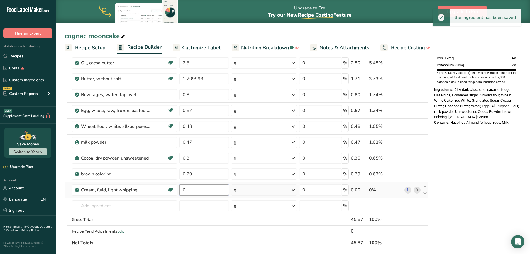
click at [193, 190] on input "0" at bounding box center [204, 189] width 50 height 11
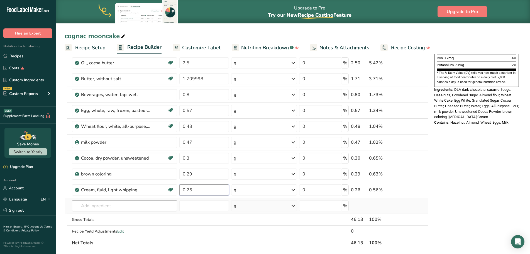
type input "0.26"
click at [140, 203] on div "Ingredient * Amount * Unit * Waste * .a-a{fill:#347362;}.b-a{fill:#fff;} Grams …" at bounding box center [247, 82] width 364 height 332
type input "grapeseed oil"
click at [137, 214] on link "4517 Oil, grapeseed" at bounding box center [124, 216] width 105 height 9
type input "Oil, grapeseed"
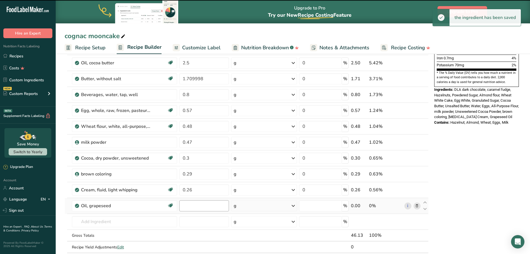
type input "0"
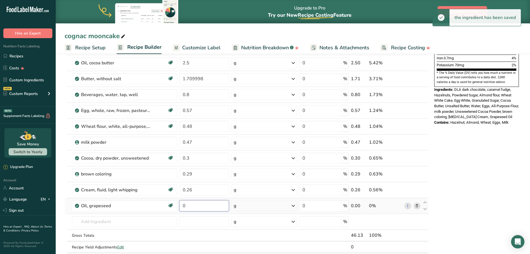
click at [197, 203] on input "0" at bounding box center [204, 205] width 50 height 11
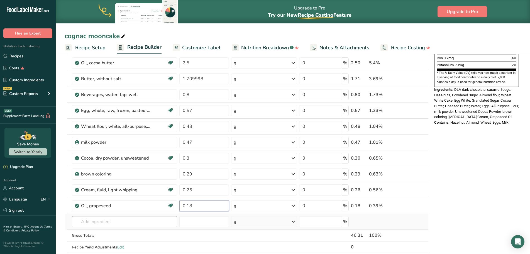
type input "0.18"
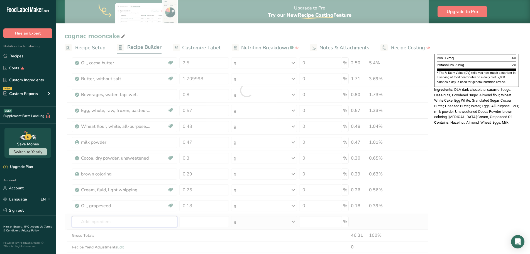
click at [145, 223] on div "Ingredient * Amount * Unit * Waste * .a-a{fill:#347362;}.b-a{fill:#fff;} Grams …" at bounding box center [247, 90] width 364 height 348
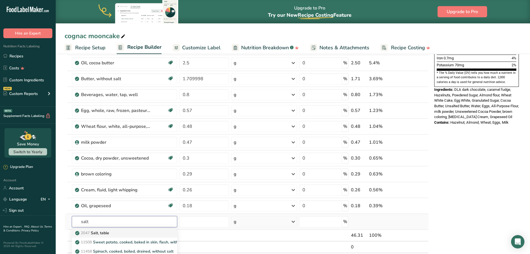
type input "salt"
click at [136, 234] on div "2047 Salt, table" at bounding box center [119, 233] width 87 height 6
type input "Salt, table"
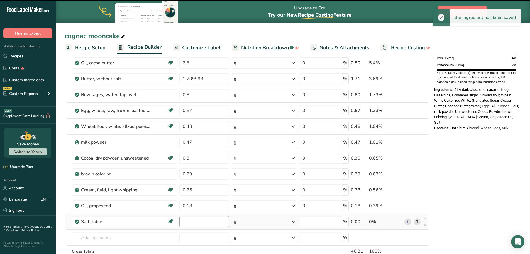
type input "0"
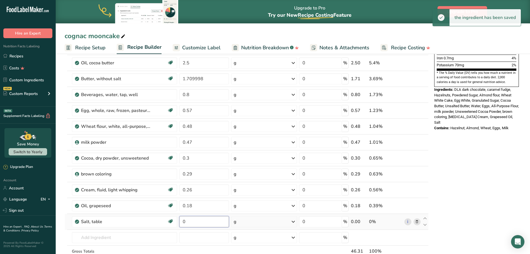
click at [193, 222] on input "0" at bounding box center [204, 221] width 50 height 11
type input "0.11"
click at [150, 238] on div "Ingredient * Amount * Unit * Waste * .a-a{fill:#347362;}.b-a{fill:#fff;} Grams …" at bounding box center [247, 98] width 364 height 364
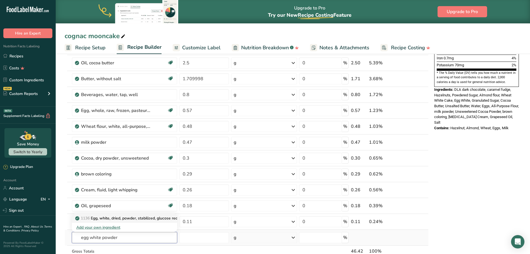
type input "egg white powder"
click at [144, 218] on p "1136 Egg, white, dried, powder, stabilized, glucose reduced" at bounding box center [131, 218] width 110 height 6
type input "Egg, white, dried, powder, stabilized, glucose reduced"
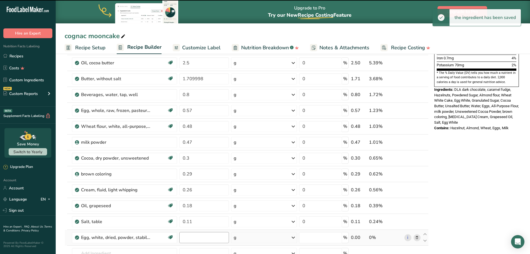
type input "0"
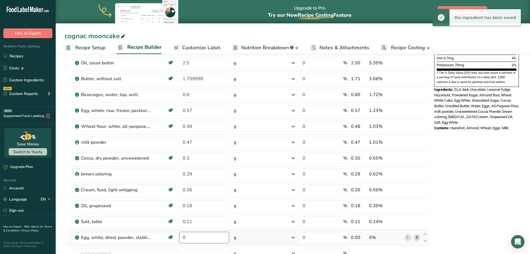
click at [194, 239] on input "0" at bounding box center [204, 237] width 50 height 11
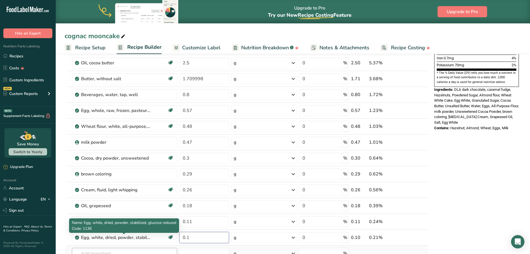
scroll to position [223, 0]
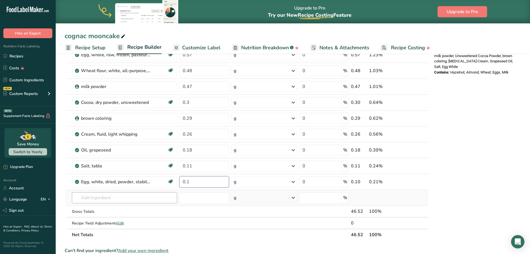
type input "0.1"
click at [136, 196] on div "Ingredient * Amount * Unit * Waste * .a-a{fill:#347362;}.b-a{fill:#fff;} Grams …" at bounding box center [247, 51] width 364 height 380
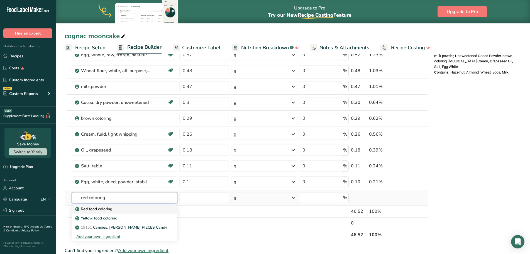
type input "red coloring"
click at [131, 209] on div "Red food coloring" at bounding box center [119, 209] width 87 height 6
type input "Red food coloring"
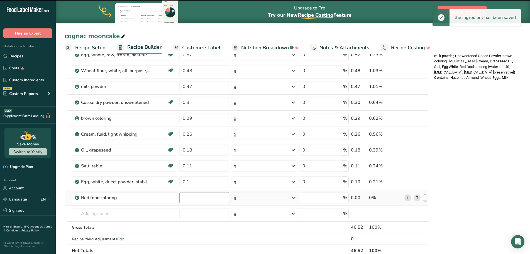
type input "0"
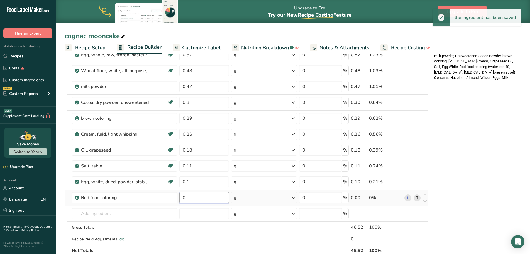
click at [190, 198] on input "0" at bounding box center [204, 197] width 50 height 11
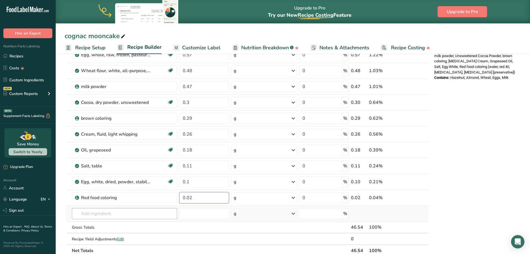
type input "0.02"
click at [147, 212] on div "Ingredient * Amount * Unit * Waste * .a-a{fill:#347362;}.b-a{fill:#fff;} Grams …" at bounding box center [247, 59] width 364 height 396
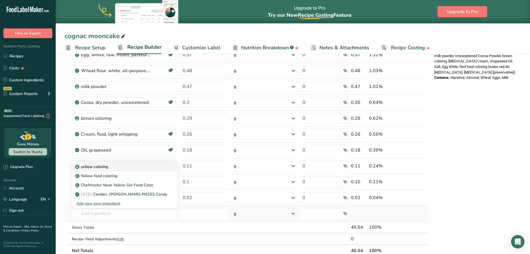
click at [129, 163] on link "yellow coloring" at bounding box center [124, 166] width 105 height 9
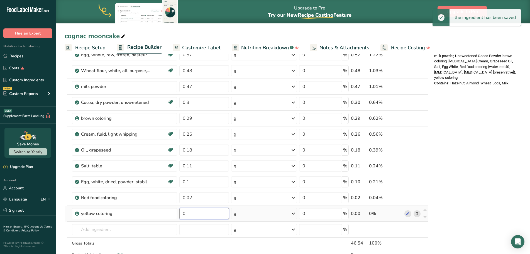
click at [191, 210] on input "0" at bounding box center [204, 213] width 50 height 11
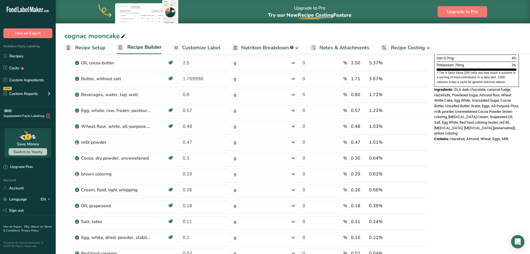
click at [489, 219] on div "Nutrition Facts About 1 Serving Per Container Serving Size 46g Amount Per Servi…" at bounding box center [476, 202] width 89 height 616
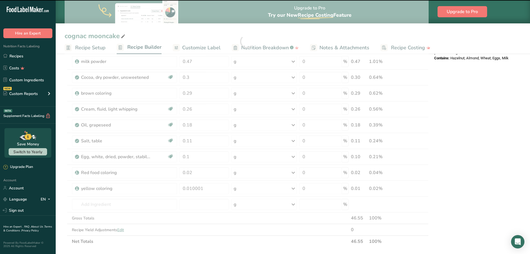
scroll to position [250, 0]
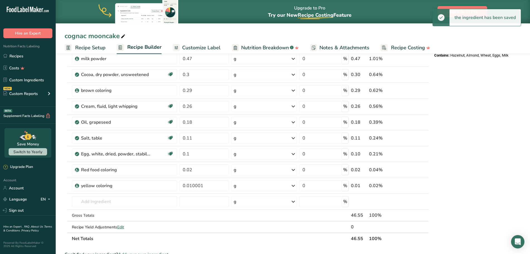
click at [522, 160] on section "Add Ingredients Manage Recipe Delete Recipe Duplicate Recipe Scale Recipe Save …" at bounding box center [293, 119] width 474 height 634
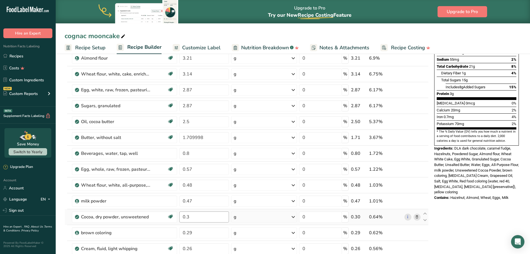
scroll to position [111, 0]
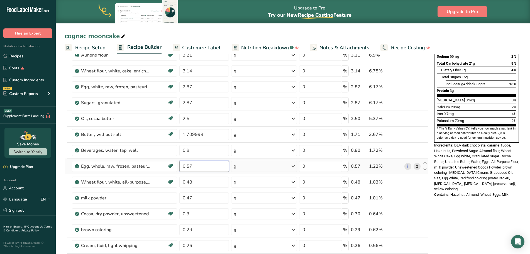
click at [210, 166] on input "0.57" at bounding box center [204, 166] width 50 height 11
click at [208, 154] on div "Ingredient * Amount * Unit * Waste * .a-a{fill:#347362;}.b-a{fill:#fff;} Grams …" at bounding box center [247, 178] width 364 height 412
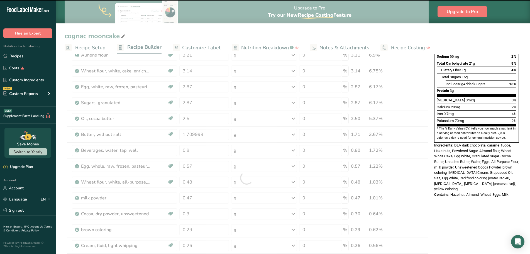
click at [206, 166] on div at bounding box center [247, 178] width 364 height 412
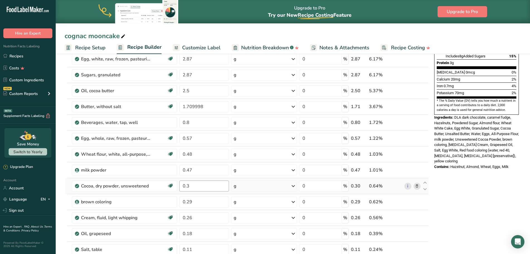
scroll to position [167, 0]
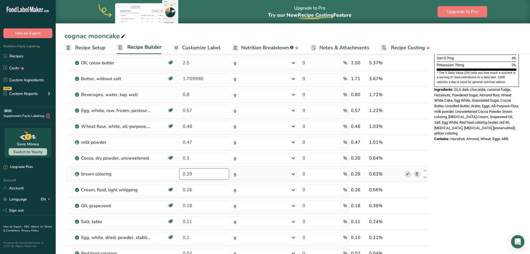
click at [202, 175] on input "0.29" at bounding box center [204, 173] width 50 height 11
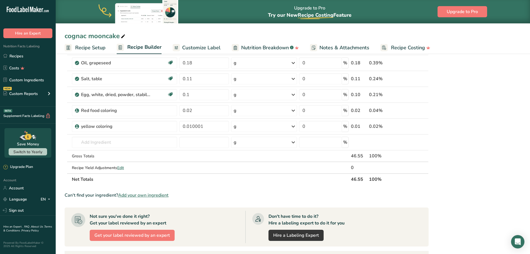
scroll to position [306, 0]
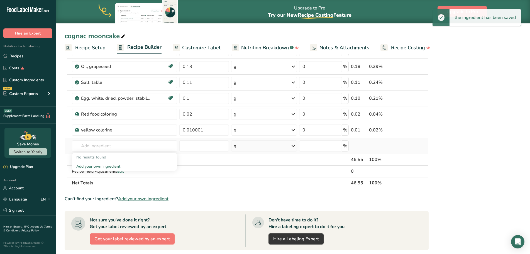
click at [110, 165] on div "Add your own ingredient" at bounding box center [124, 166] width 96 height 6
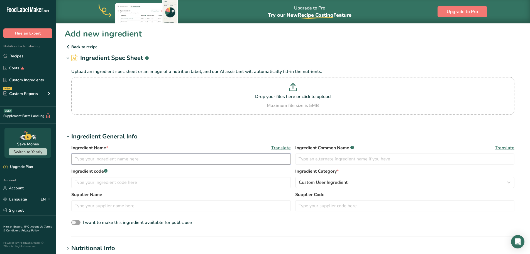
click at [105, 160] on input "text" at bounding box center [180, 158] width 219 height 11
click at [324, 183] on span "Custom User Ingredient" at bounding box center [323, 182] width 49 height 7
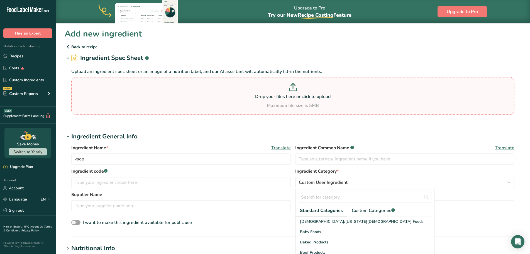
click at [393, 109] on section "Drop your files here or click to upload Maximum file size is 5MB" at bounding box center [293, 95] width 440 height 35
click at [393, 109] on input "Drop your files here or click to upload Maximum file size is 5MB" at bounding box center [292, 96] width 443 height 38
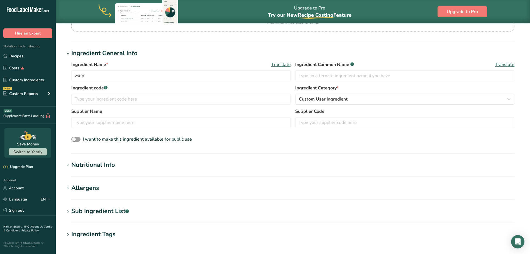
scroll to position [83, 0]
drag, startPoint x: 100, startPoint y: 162, endPoint x: 105, endPoint y: 163, distance: 5.0
click at [100, 162] on div "Nutritional Info" at bounding box center [93, 164] width 44 height 9
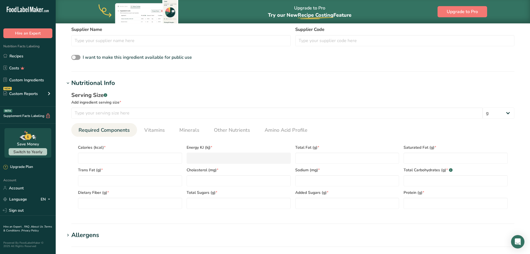
scroll to position [167, 0]
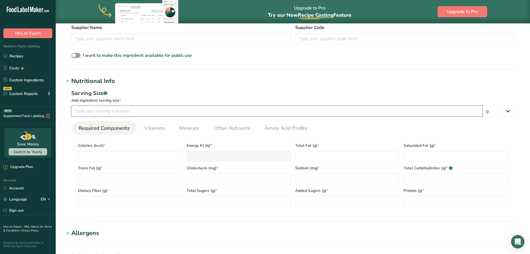
click at [115, 110] on input "number" at bounding box center [276, 110] width 411 height 11
click at [120, 156] on input "number" at bounding box center [130, 156] width 104 height 11
click at [325, 176] on input "number" at bounding box center [347, 178] width 104 height 11
click at [308, 155] on Fat "number" at bounding box center [347, 156] width 104 height 11
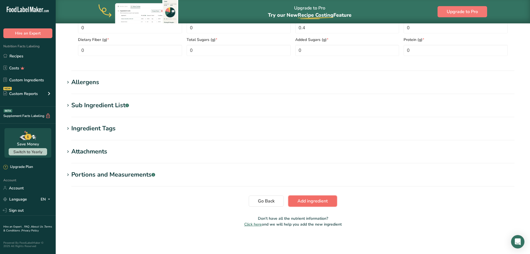
click at [325, 204] on span "Add ingredient" at bounding box center [312, 201] width 30 height 7
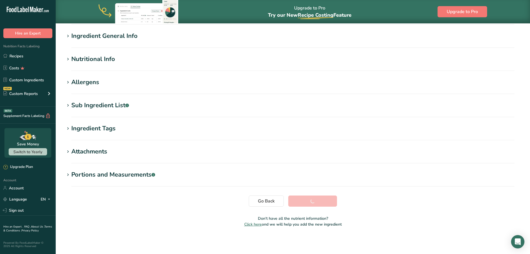
scroll to position [45, 0]
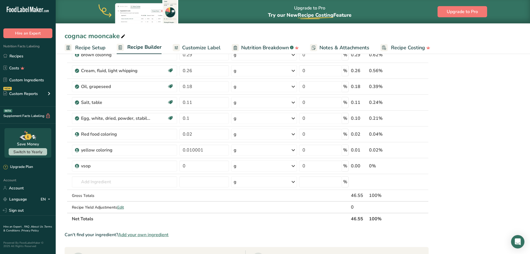
scroll to position [306, 0]
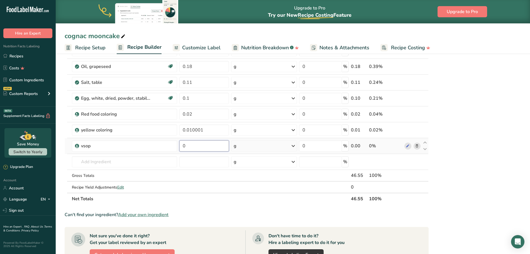
click at [203, 146] on input "0" at bounding box center [204, 145] width 50 height 11
click at [446, 198] on div "Nutrition Facts About 1 Serving Per Container Serving Size 46g Amount Per Servi…" at bounding box center [476, 71] width 89 height 632
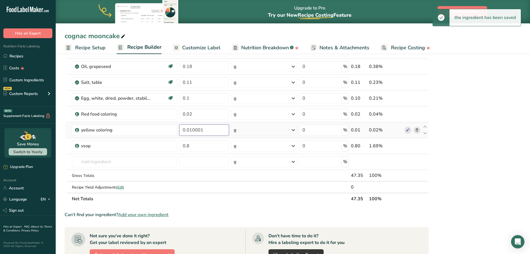
click at [216, 131] on input "0.010001" at bounding box center [204, 129] width 50 height 11
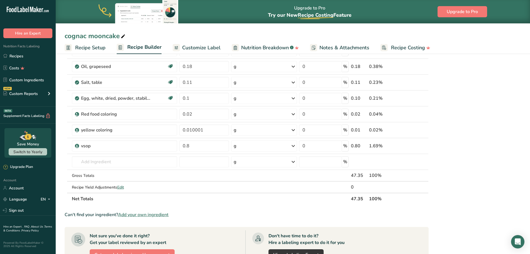
drag, startPoint x: 493, startPoint y: 206, endPoint x: 481, endPoint y: 207, distance: 11.5
click at [493, 206] on div "Nutrition Facts About 1 Serving Per Container Serving Size 46g Amount Per Servi…" at bounding box center [476, 71] width 89 height 632
click at [254, 45] on span "Nutrition Breakdown" at bounding box center [265, 48] width 48 height 8
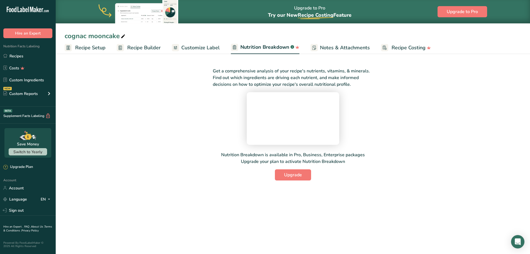
click at [200, 51] on span "Customize Label" at bounding box center [200, 48] width 38 height 8
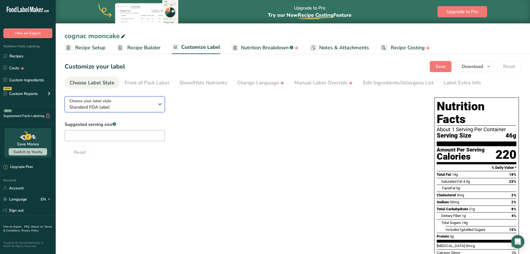
click at [160, 107] on icon "button" at bounding box center [159, 104] width 7 height 10
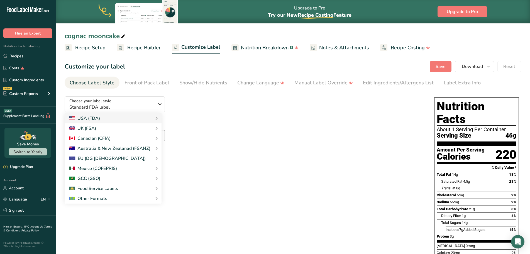
drag, startPoint x: 194, startPoint y: 200, endPoint x: 327, endPoint y: 194, distance: 133.1
click at [0, 0] on link "Table Format (Per 100g & Per Serving)" at bounding box center [0, 0] width 0 height 0
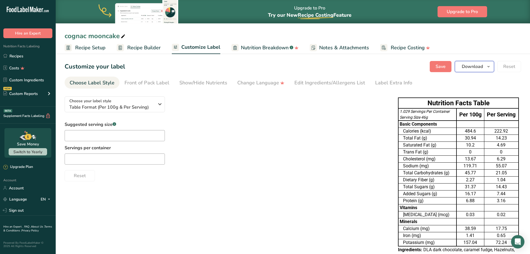
click at [484, 65] on button "Download" at bounding box center [473, 66] width 39 height 11
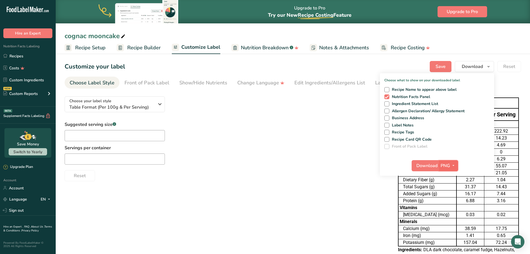
click at [450, 167] on span "button" at bounding box center [453, 165] width 7 height 7
click at [452, 215] on link "XLSX" at bounding box center [449, 213] width 18 height 9
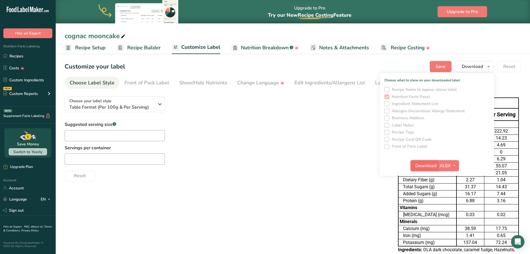
click at [430, 165] on span "Download" at bounding box center [425, 165] width 21 height 7
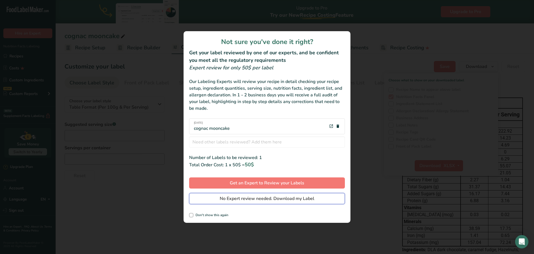
click at [271, 197] on span "No Expert review needed. Download my Label" at bounding box center [267, 198] width 95 height 7
